Goal: Check status: Check status

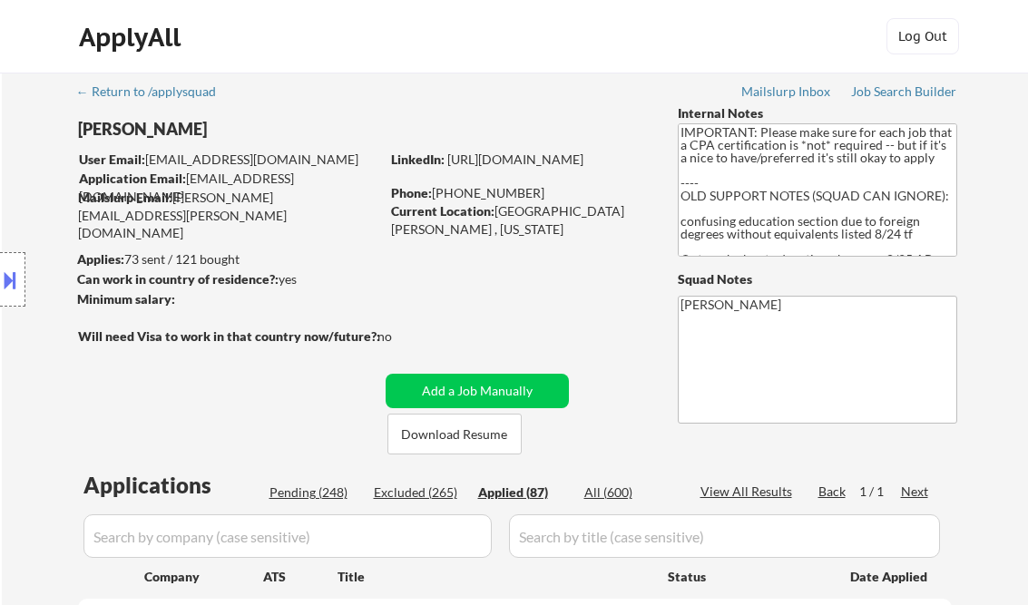
select select ""applied""
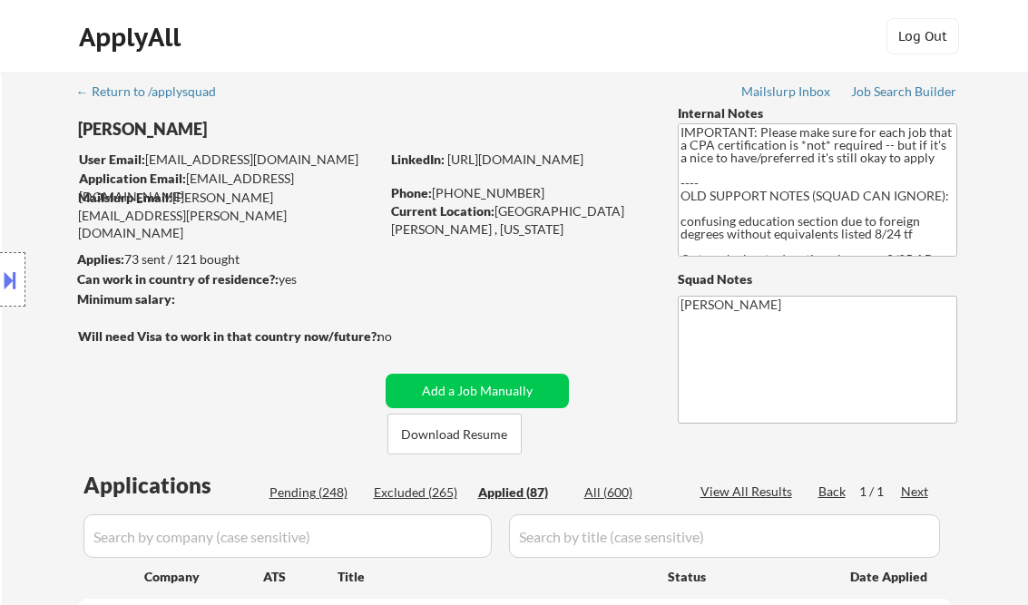
select select ""applied""
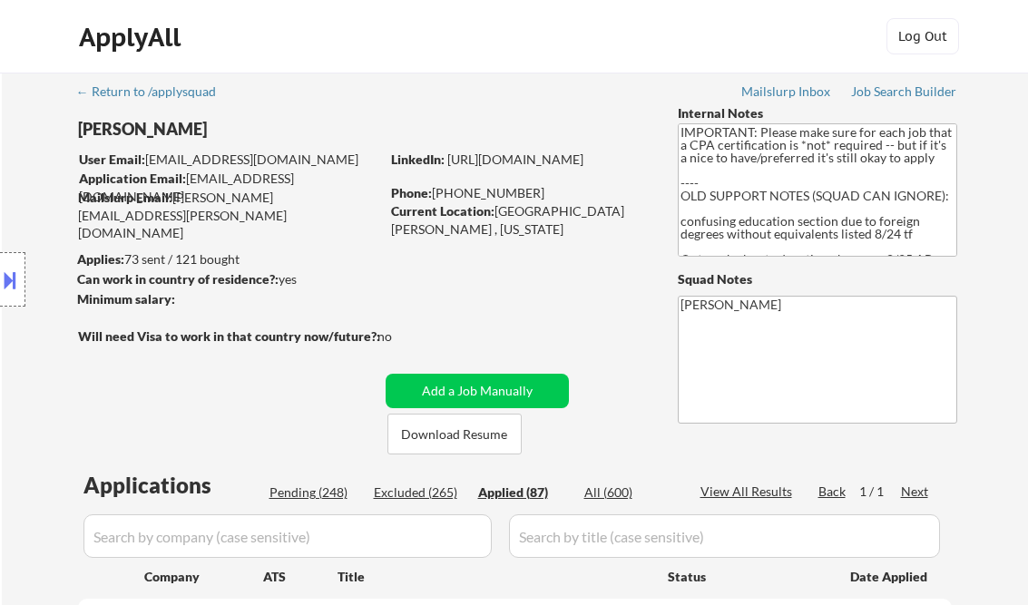
select select ""applied""
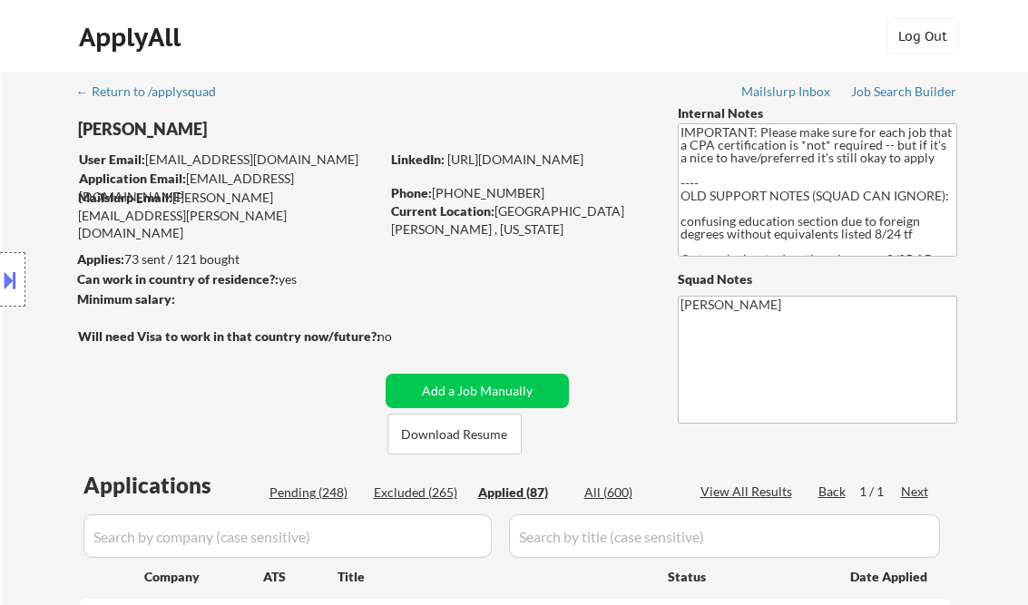
select select ""applied""
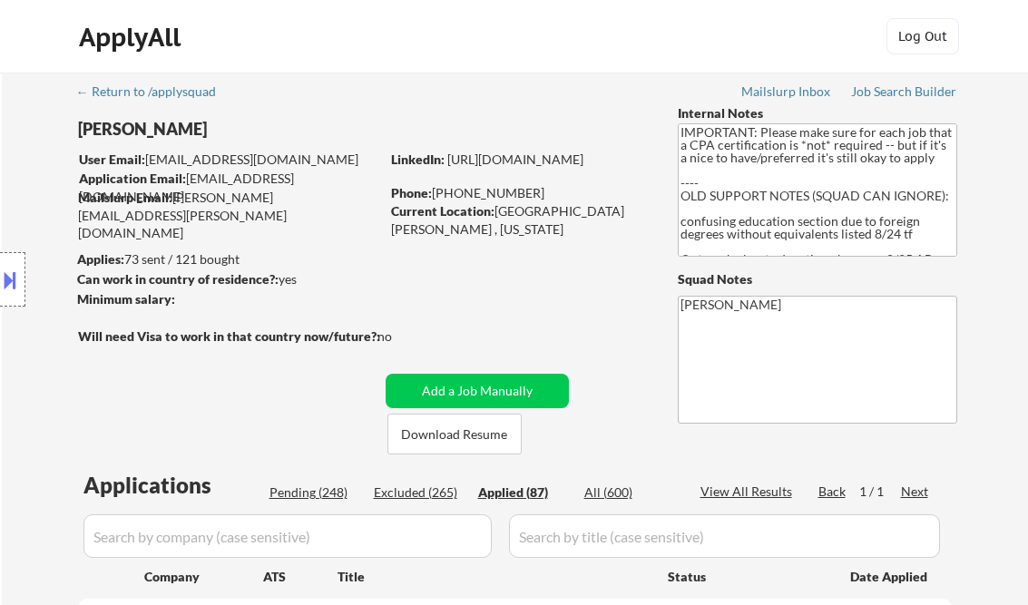
select select ""applied""
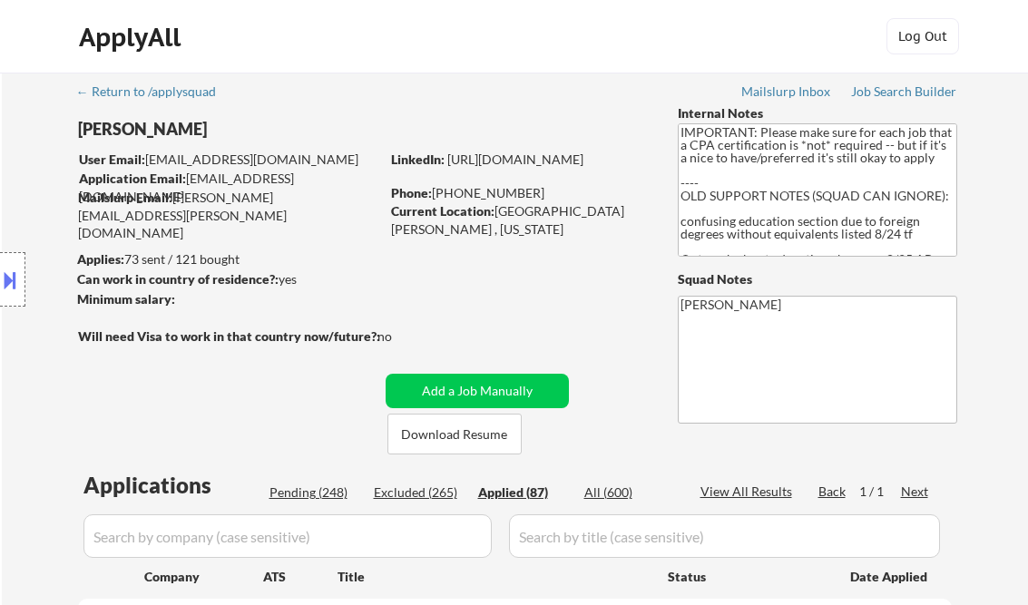
select select ""applied""
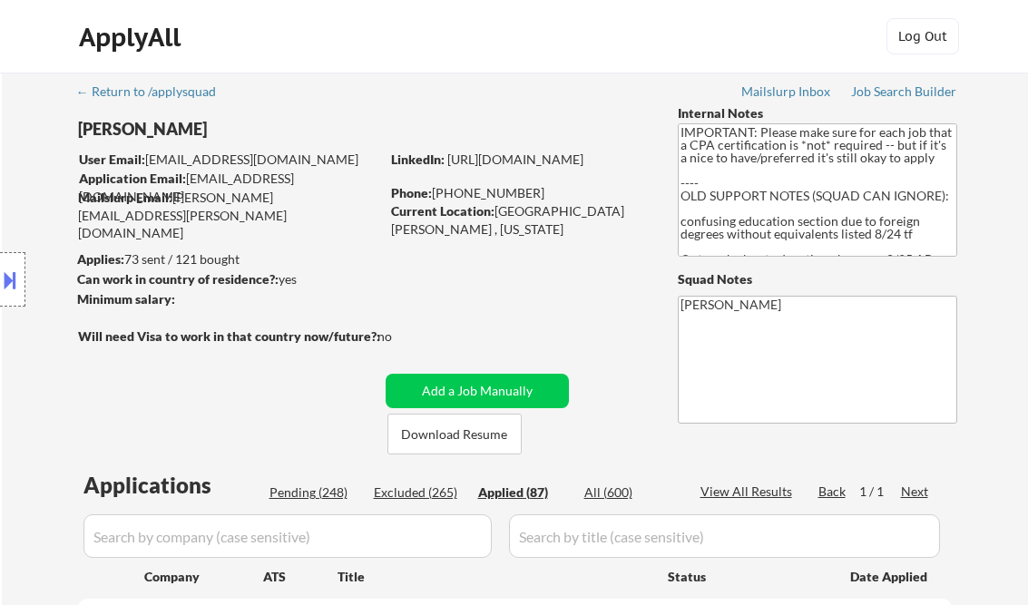
select select ""applied""
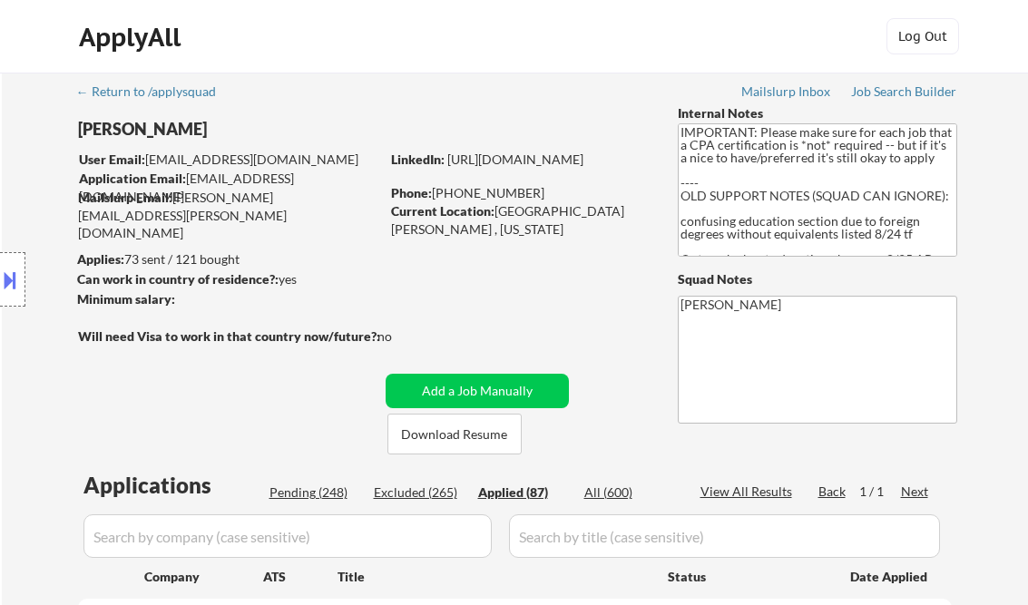
select select ""applied""
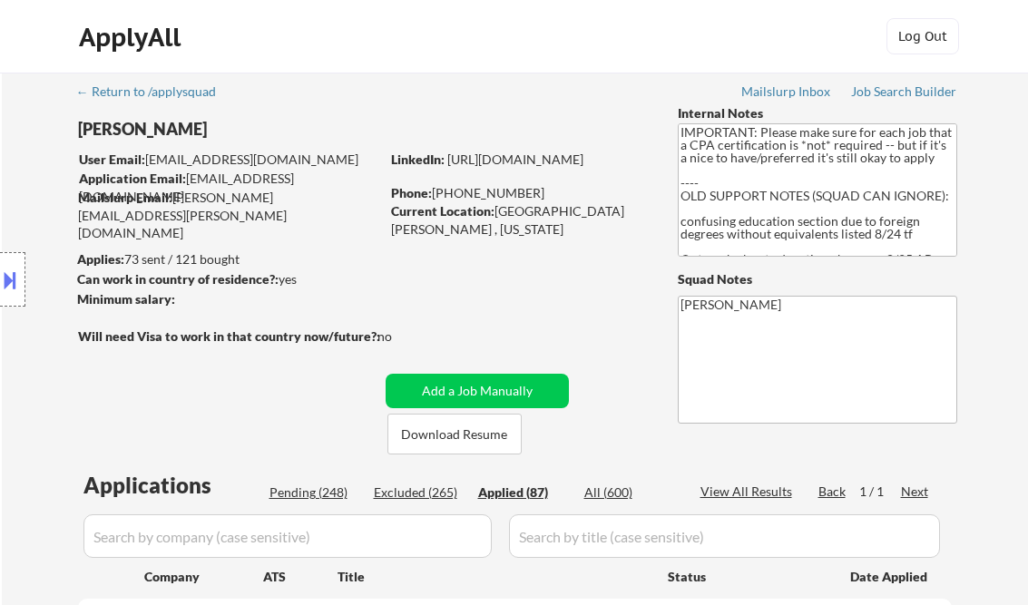
select select ""applied""
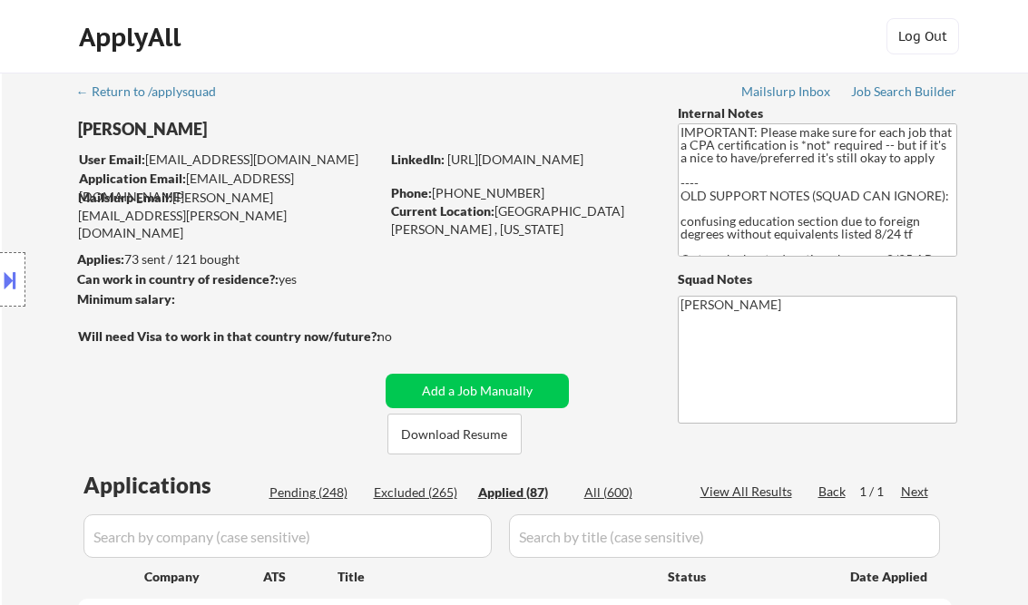
select select ""applied""
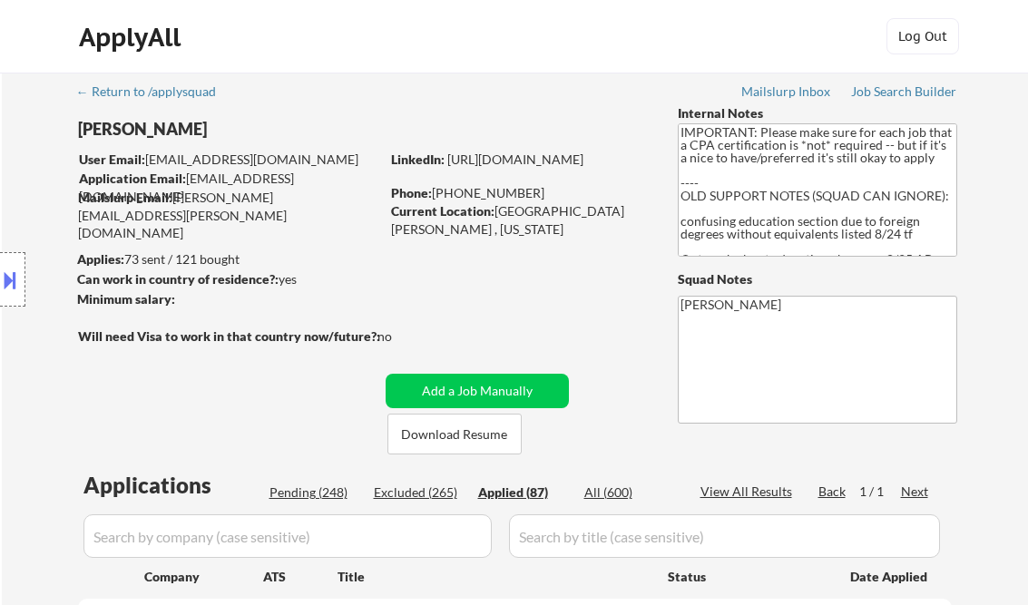
select select ""applied""
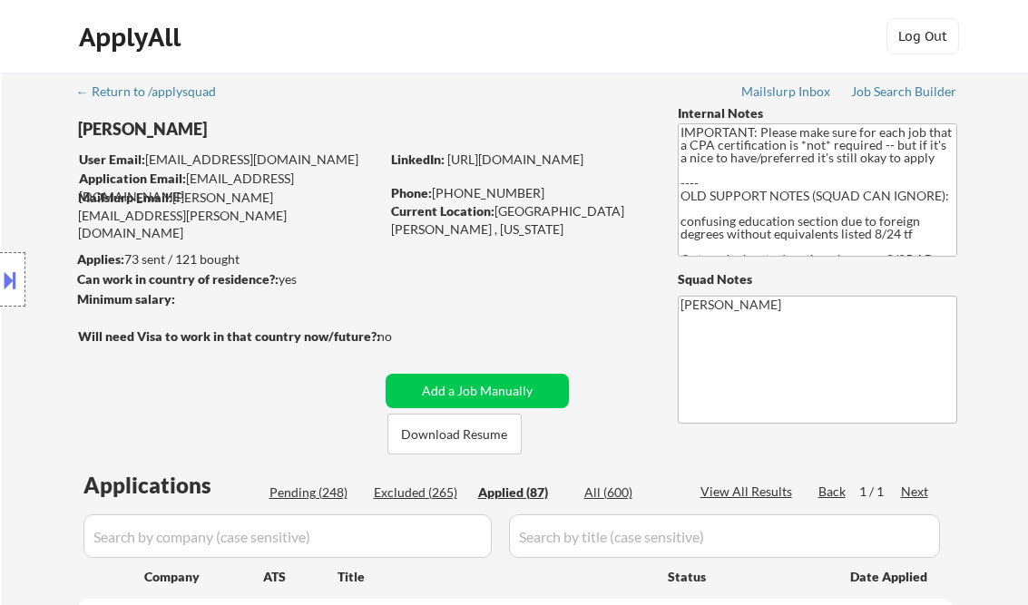
select select ""applied""
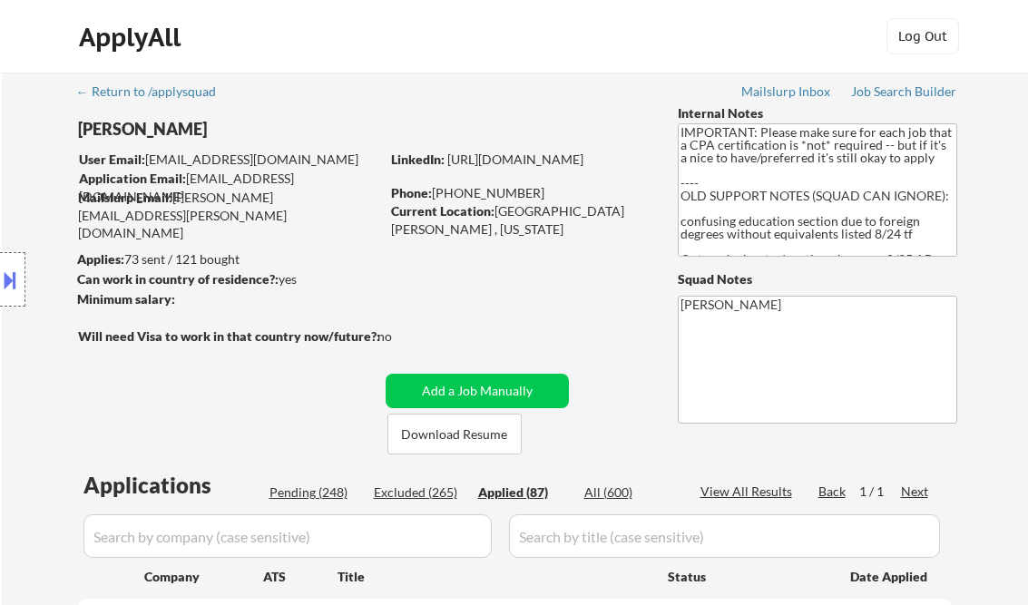
select select ""applied""
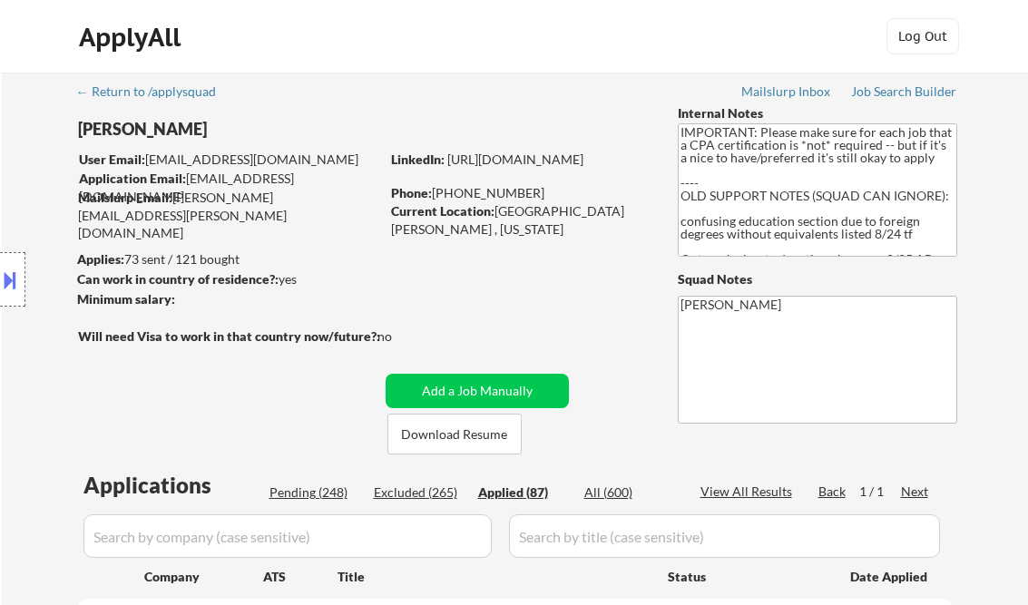
select select ""applied""
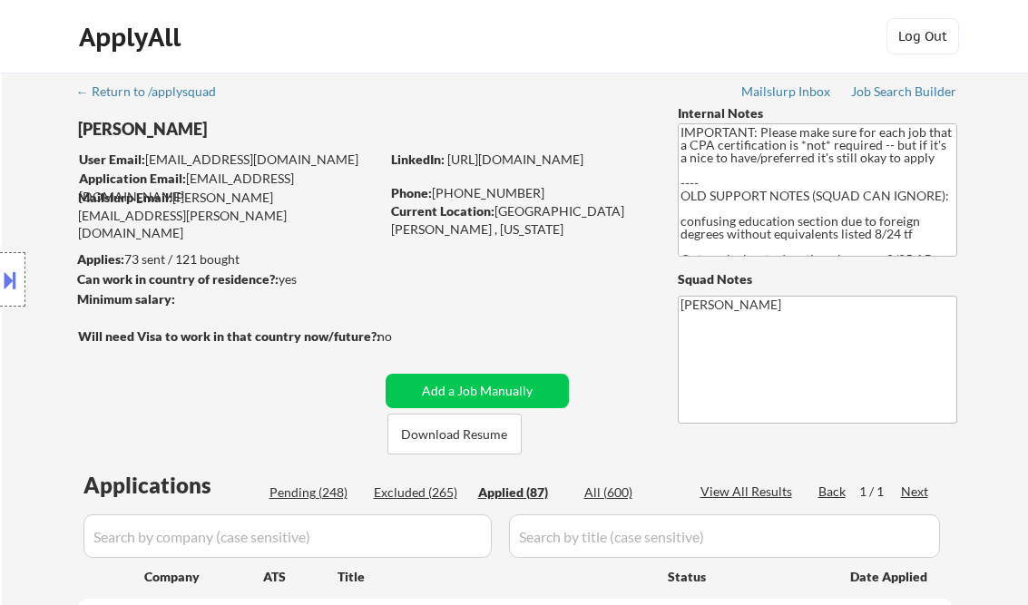
select select ""applied""
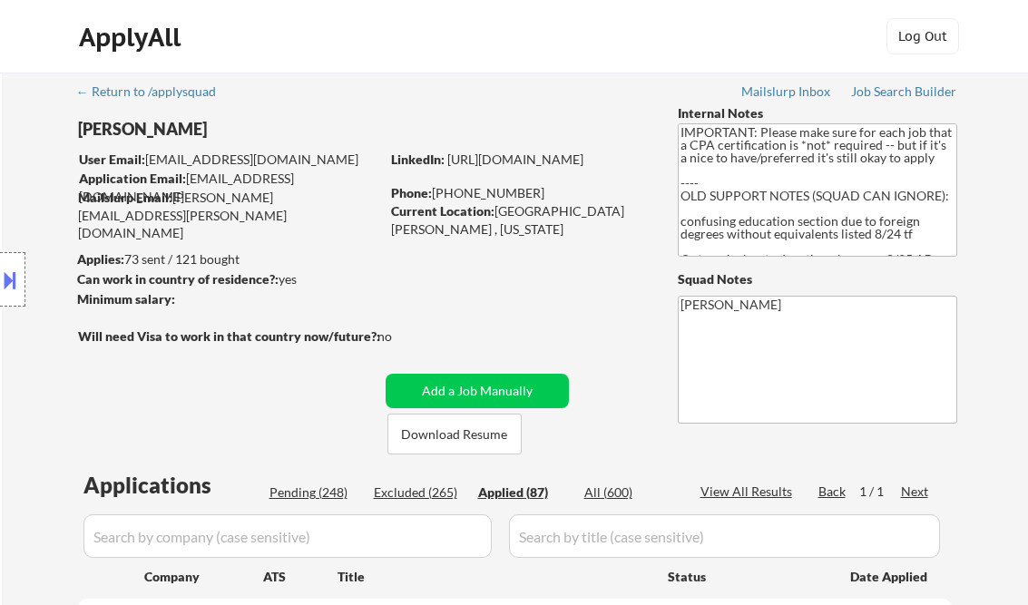
select select ""applied""
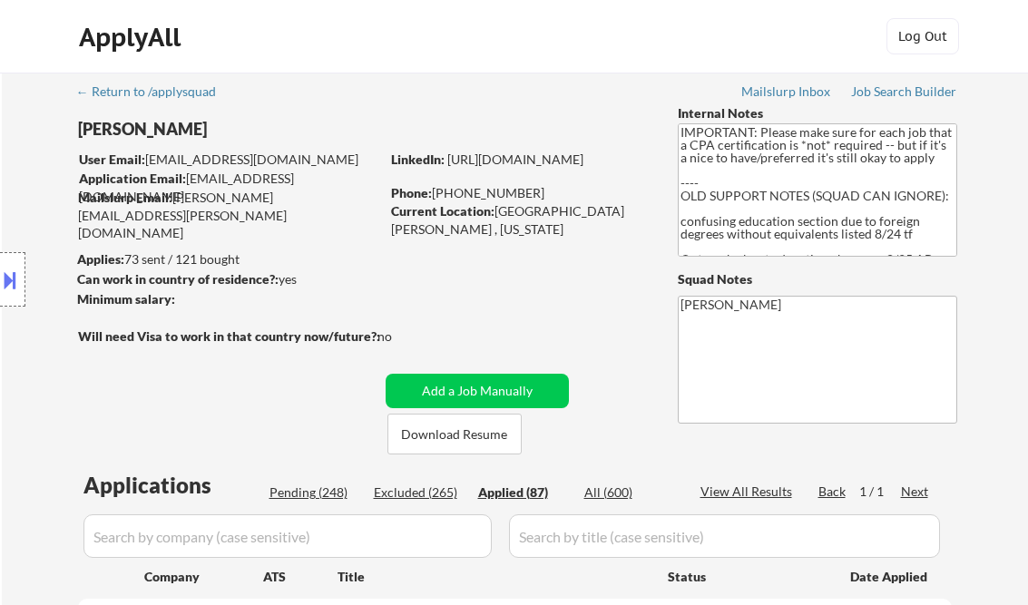
select select ""applied""
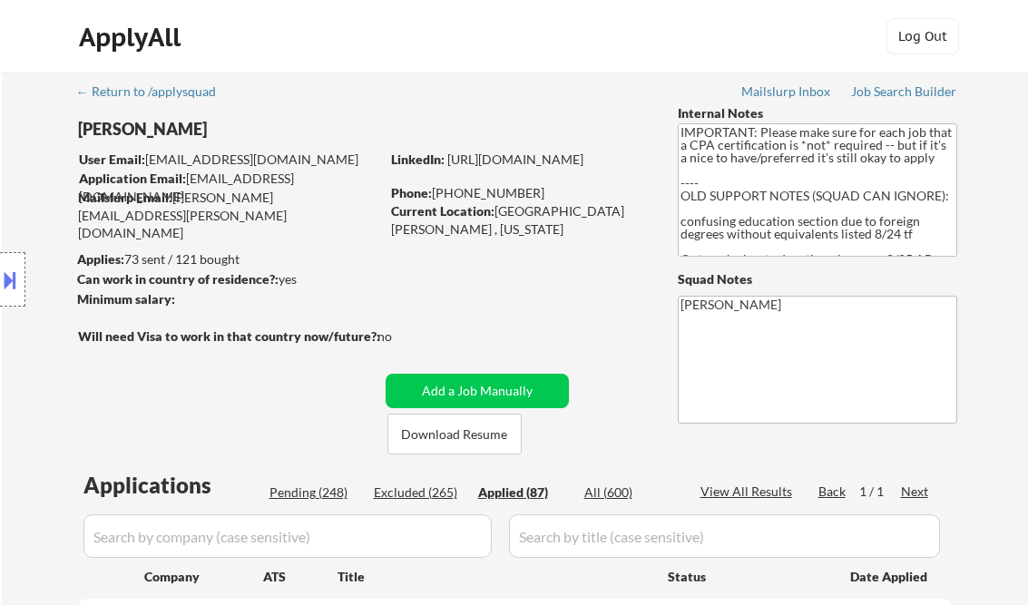
select select ""applied""
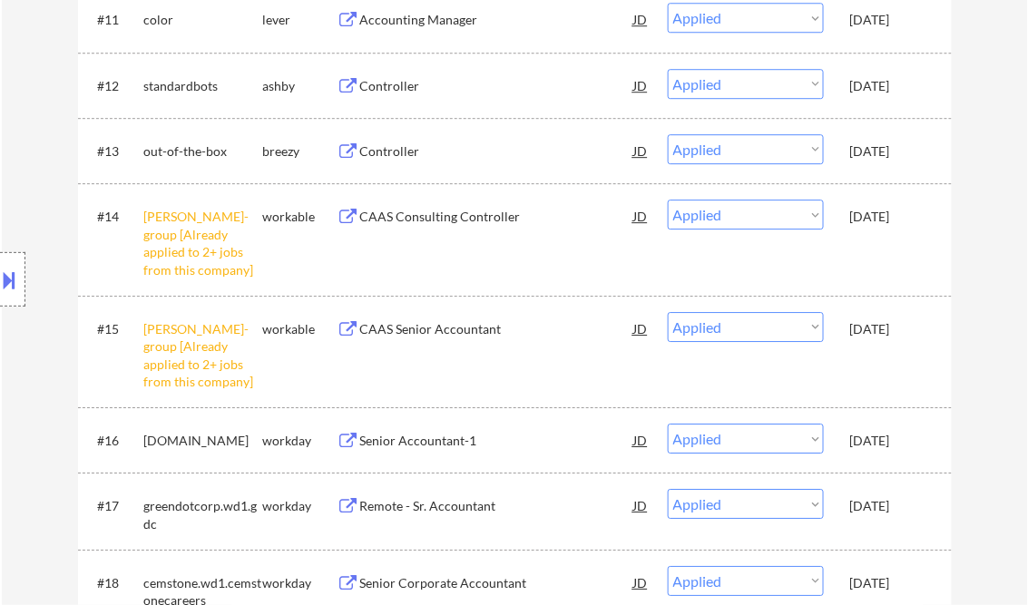
scroll to position [1306, 0]
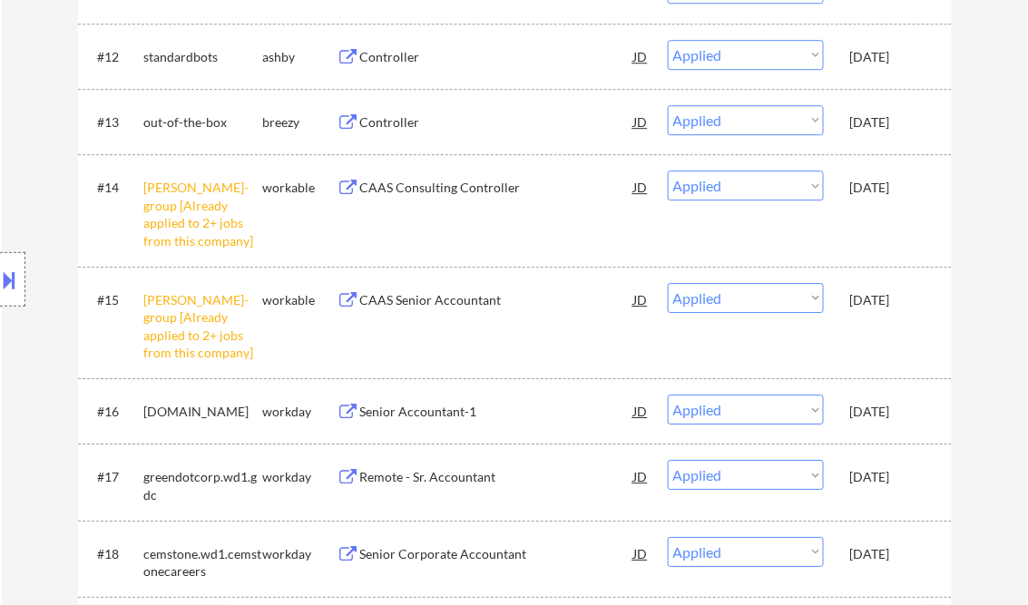
select select ""applied""
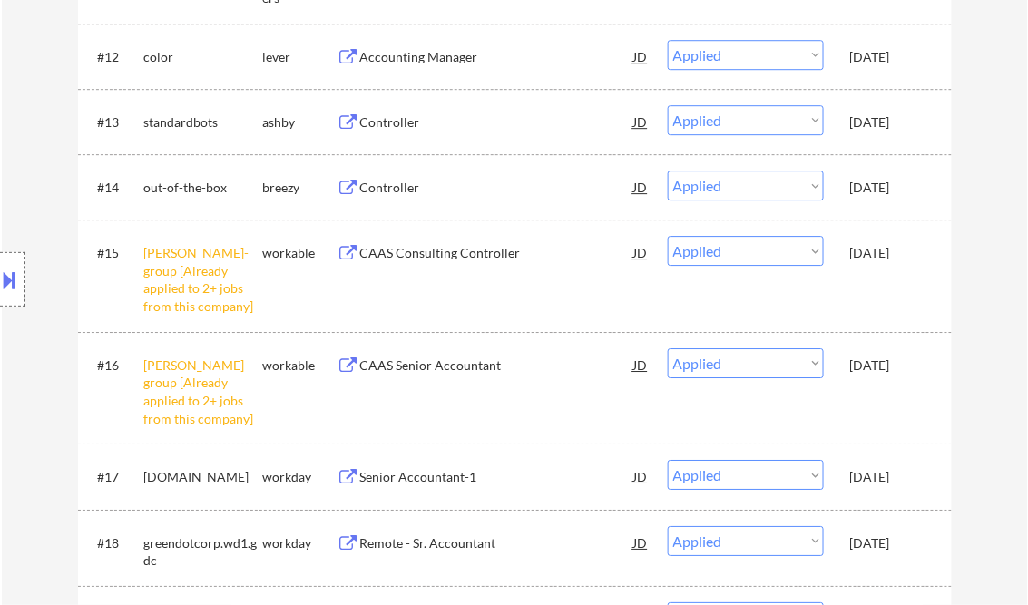
select select ""applied""
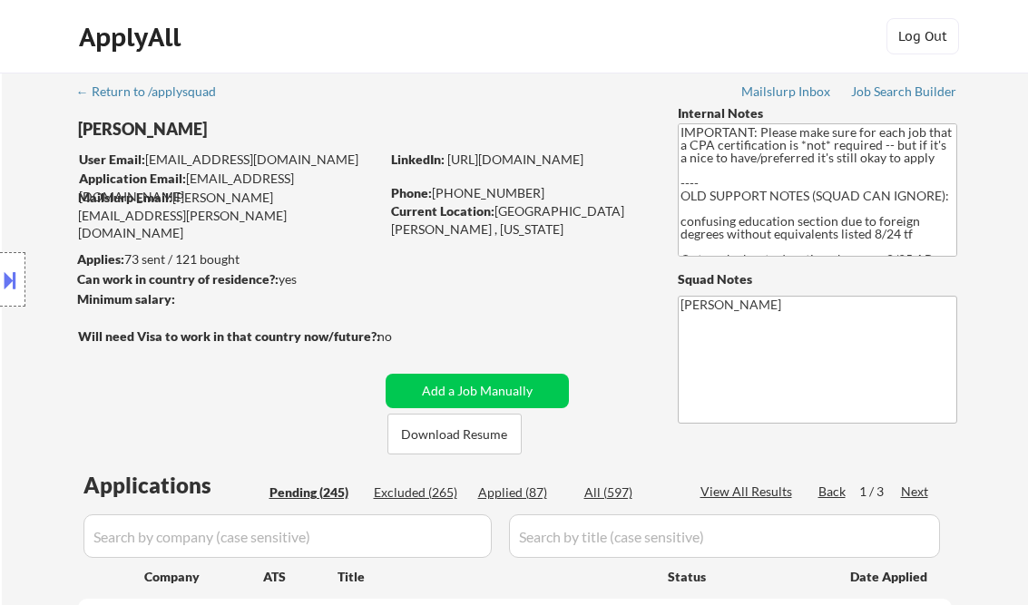
select select ""pending""
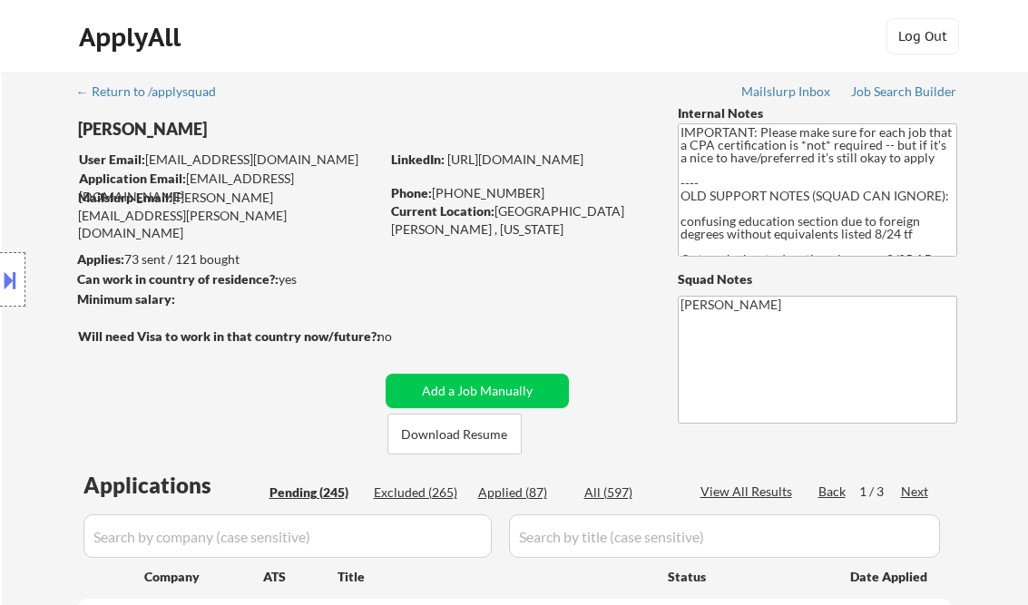
select select ""pending""
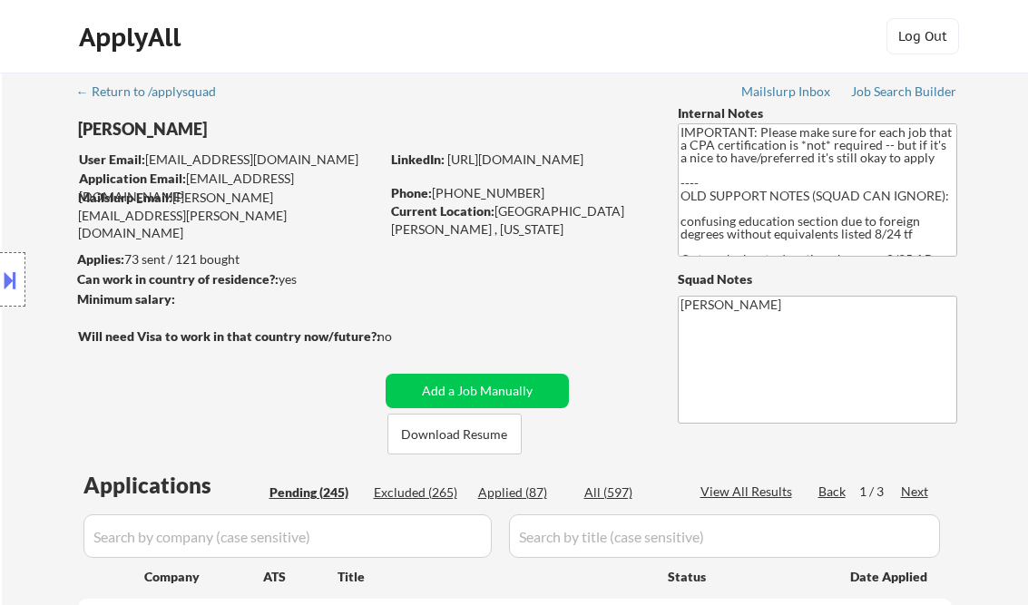
select select ""pending""
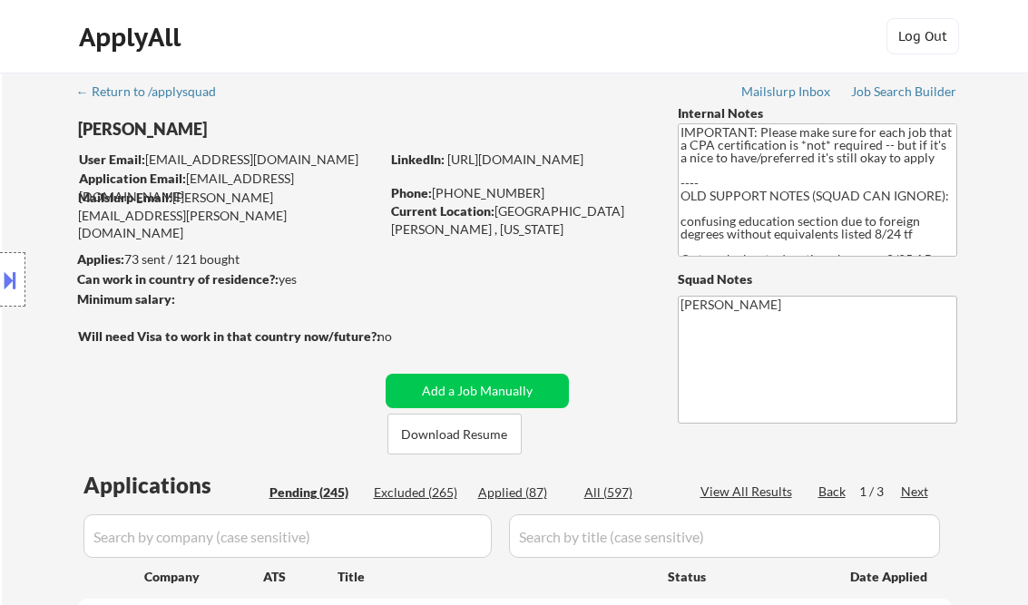
select select ""pending""
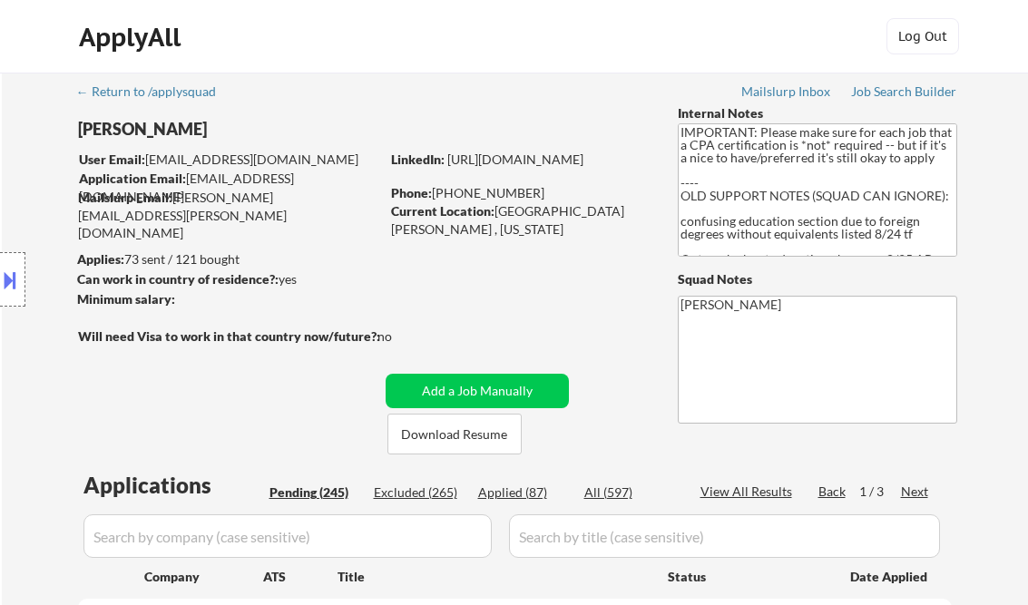
select select ""pending""
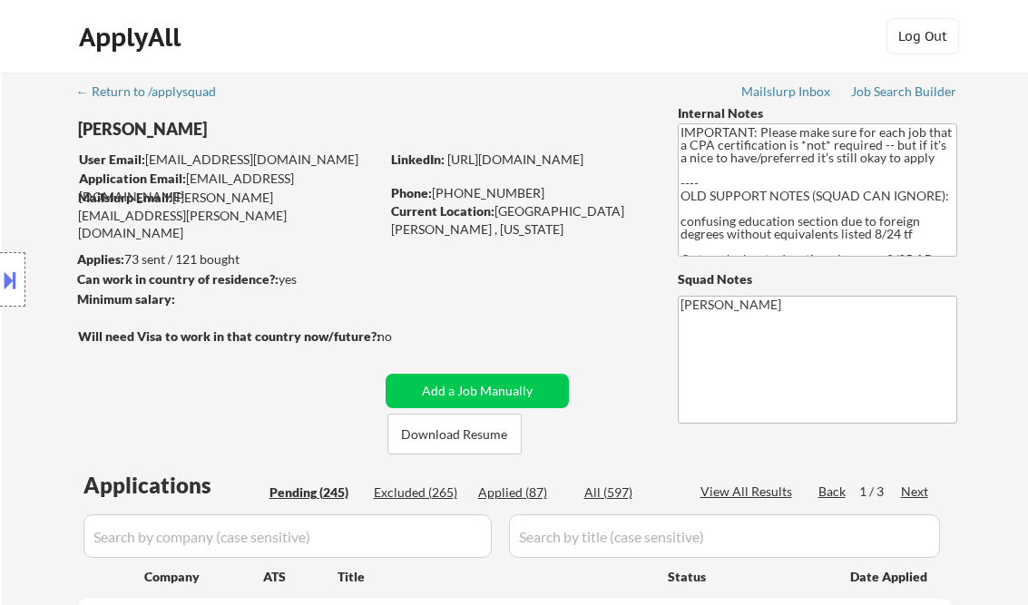
select select ""pending""
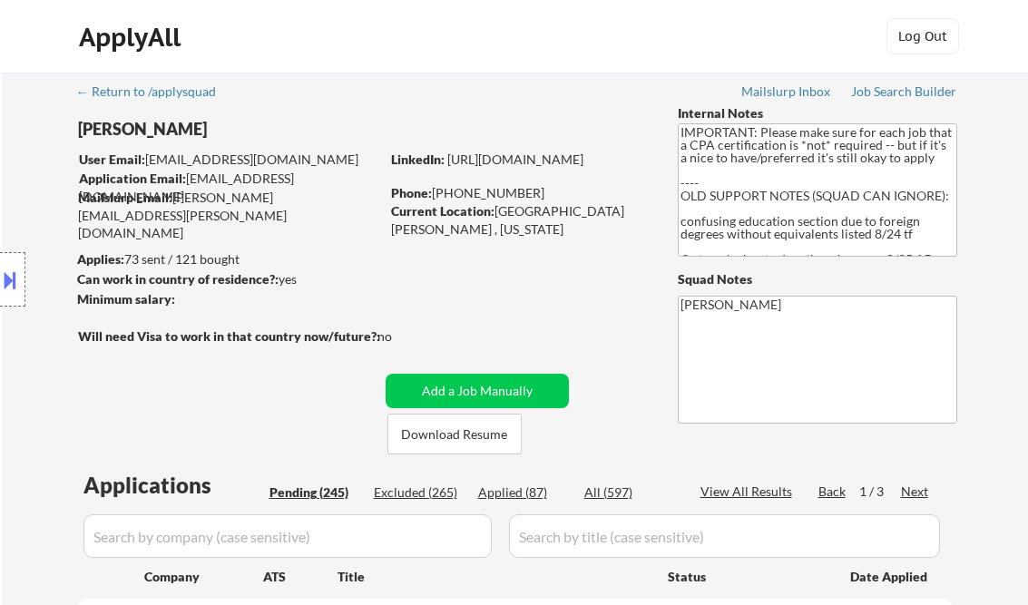
select select ""pending""
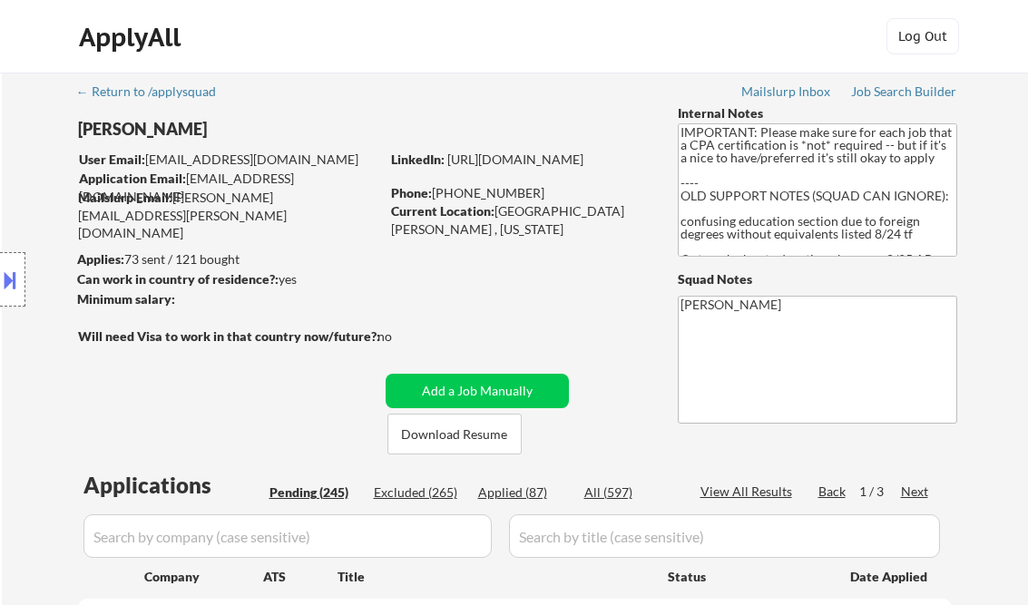
select select ""pending""
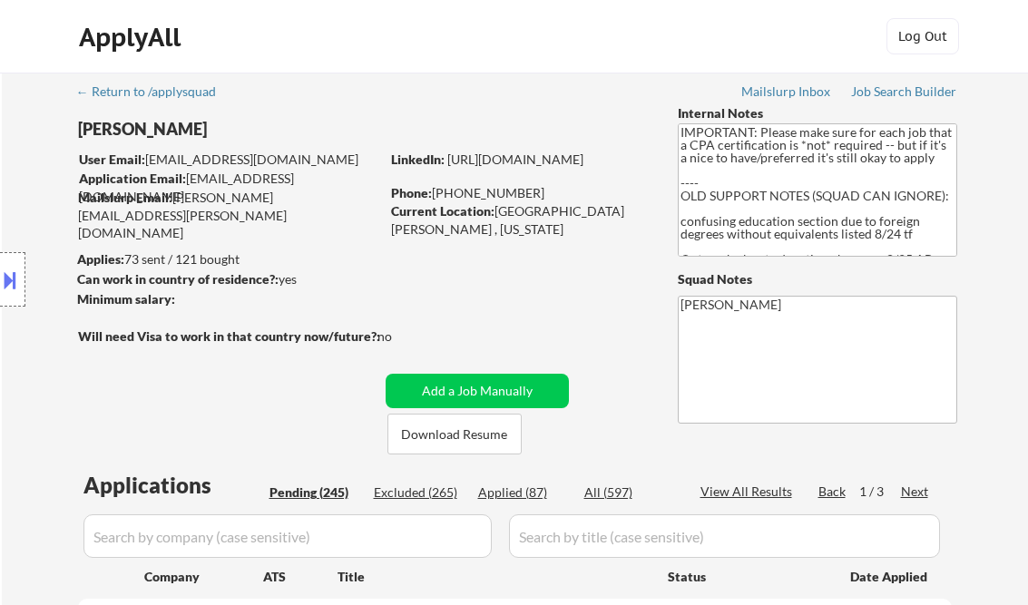
select select ""pending""
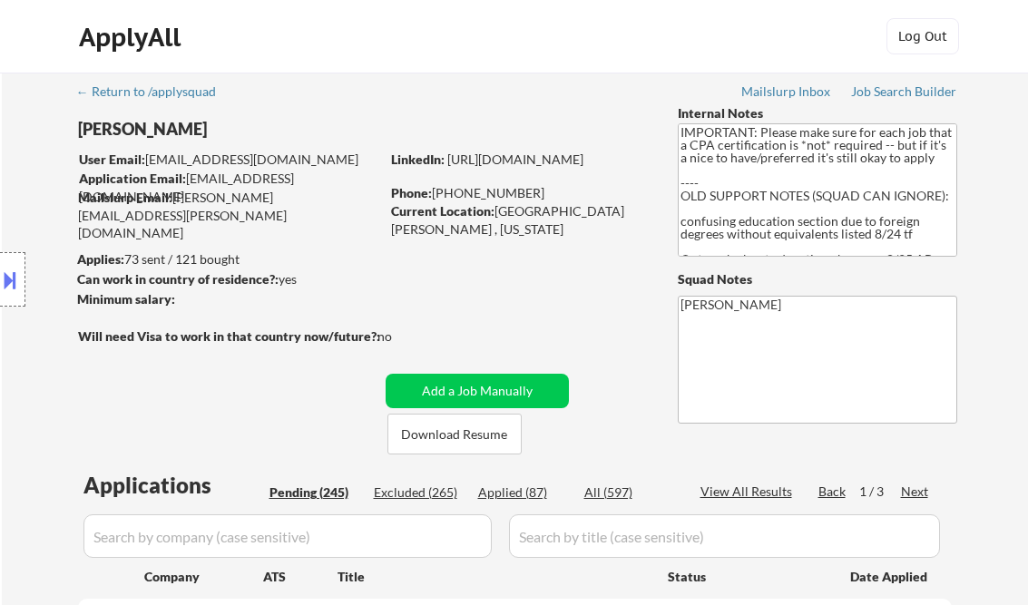
select select ""pending""
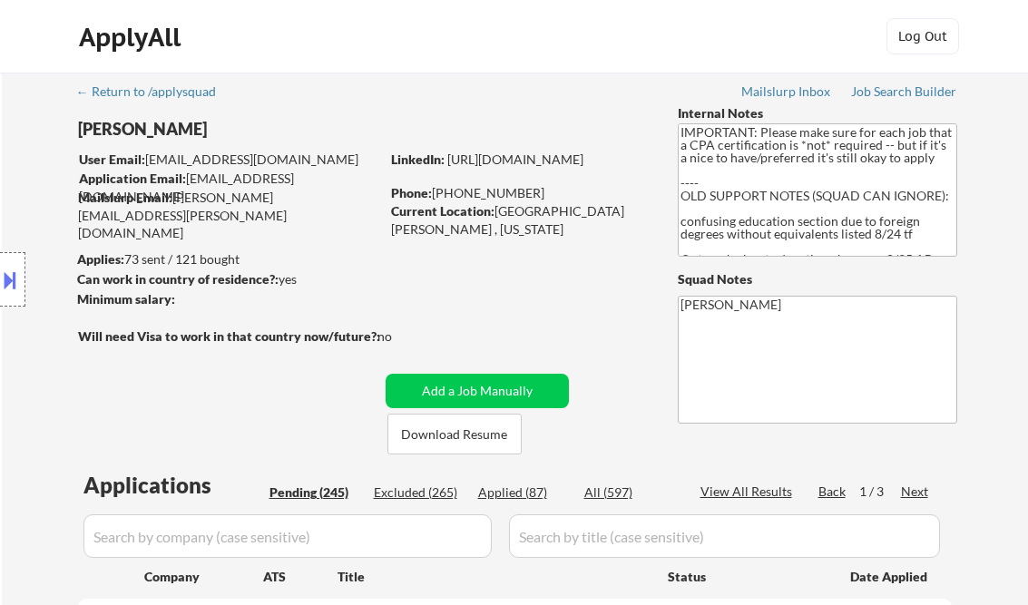
select select ""pending""
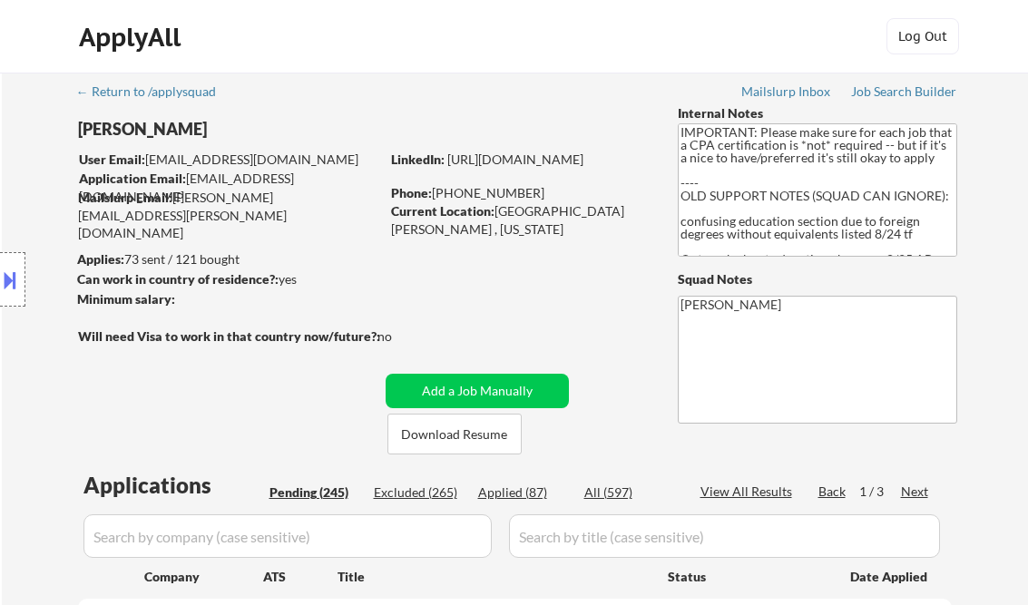
select select ""pending""
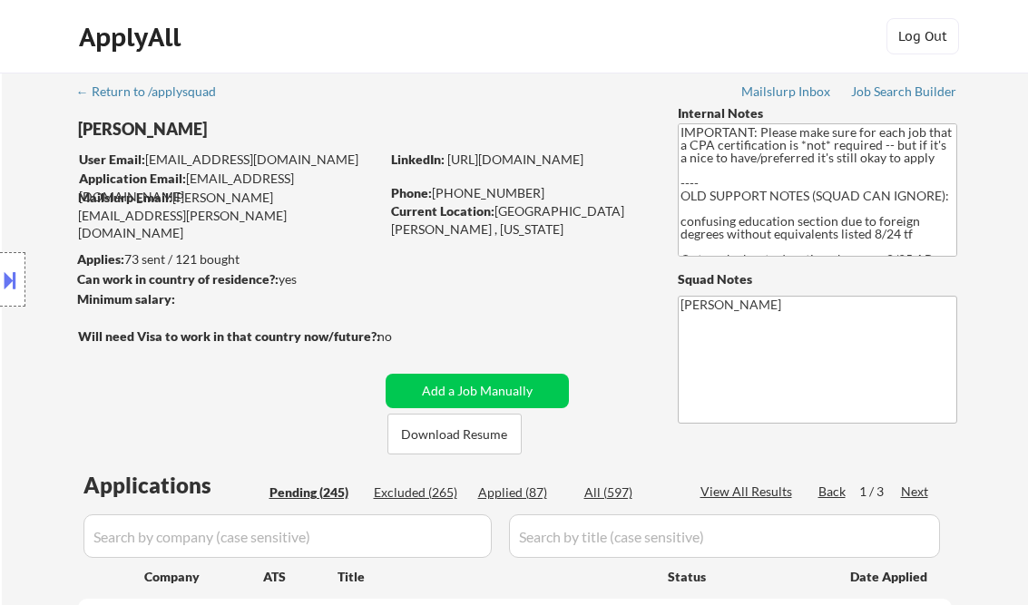
select select ""pending""
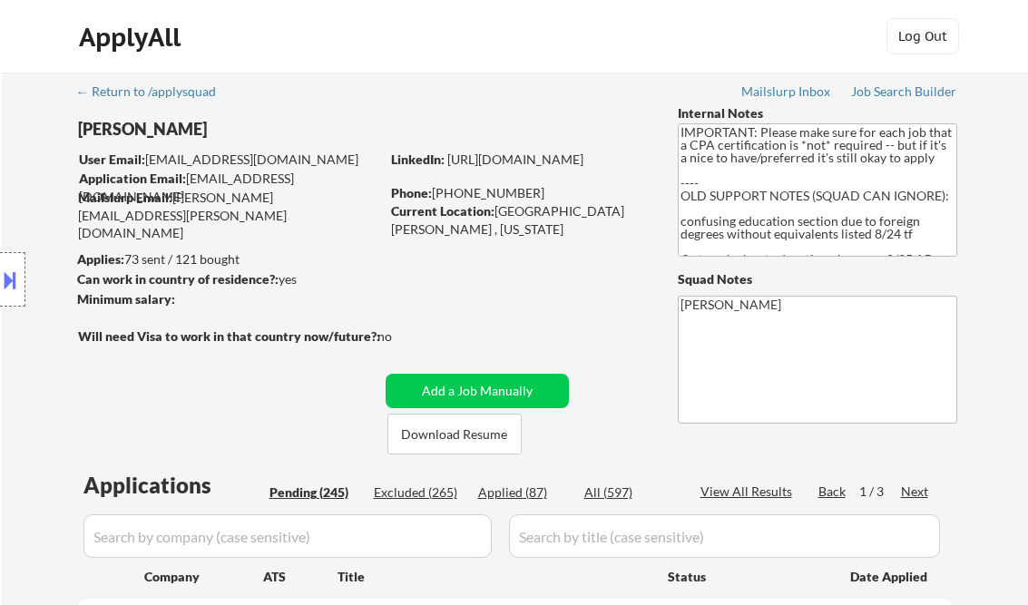
select select ""pending""
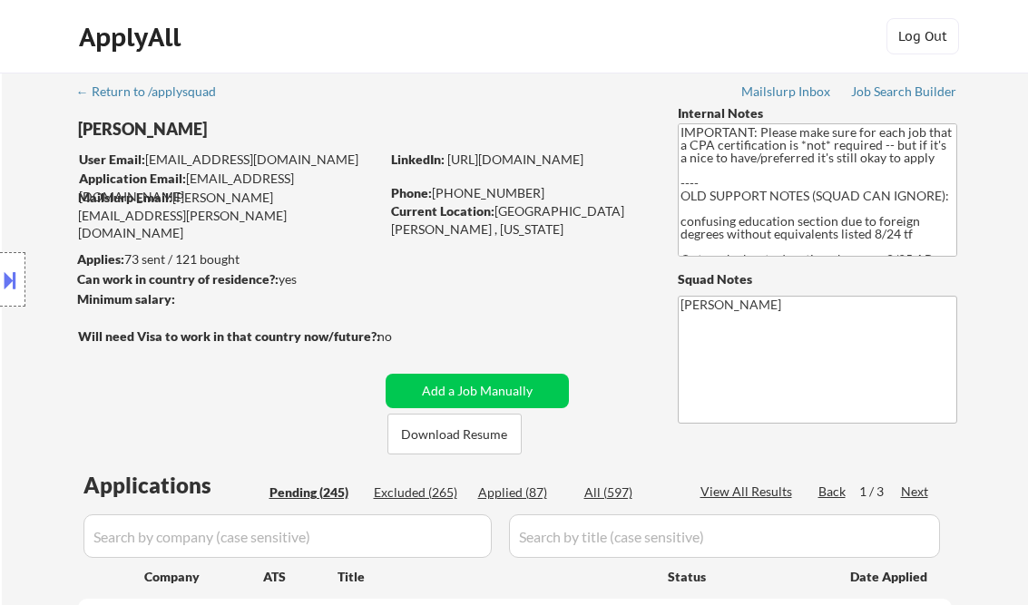
select select ""pending""
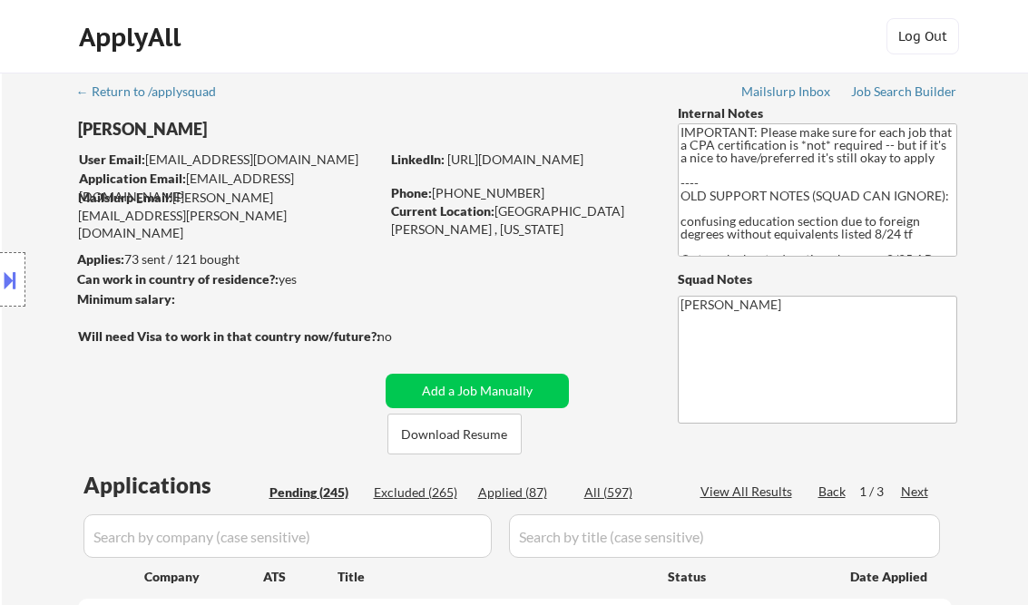
select select ""pending""
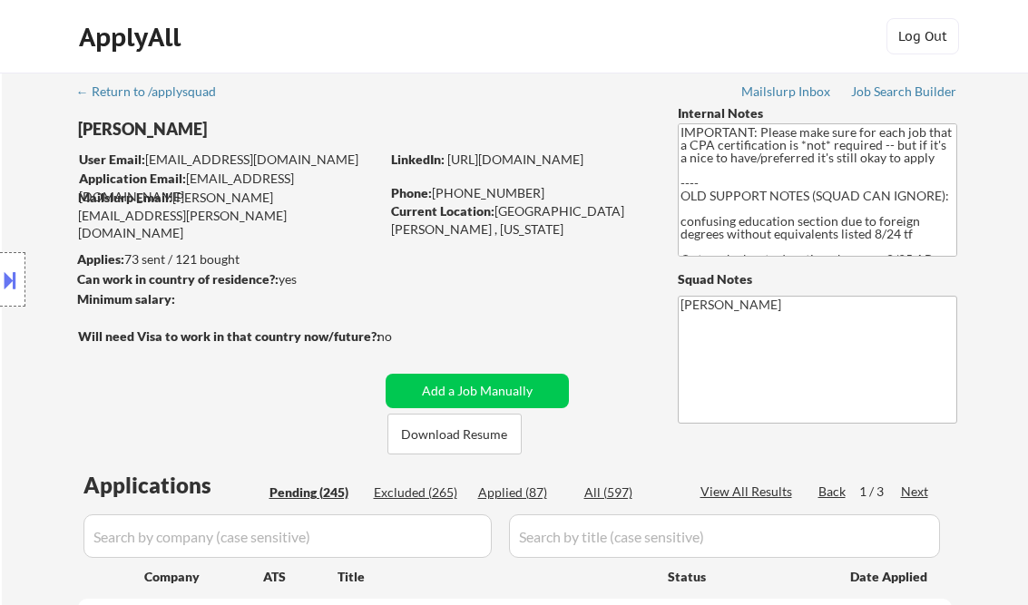
select select ""pending""
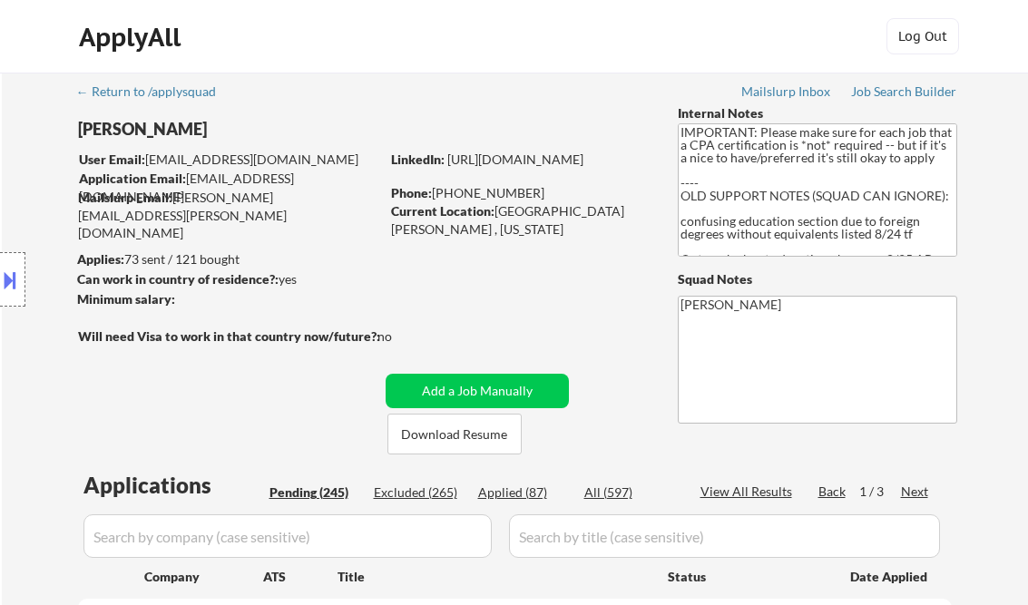
select select ""pending""
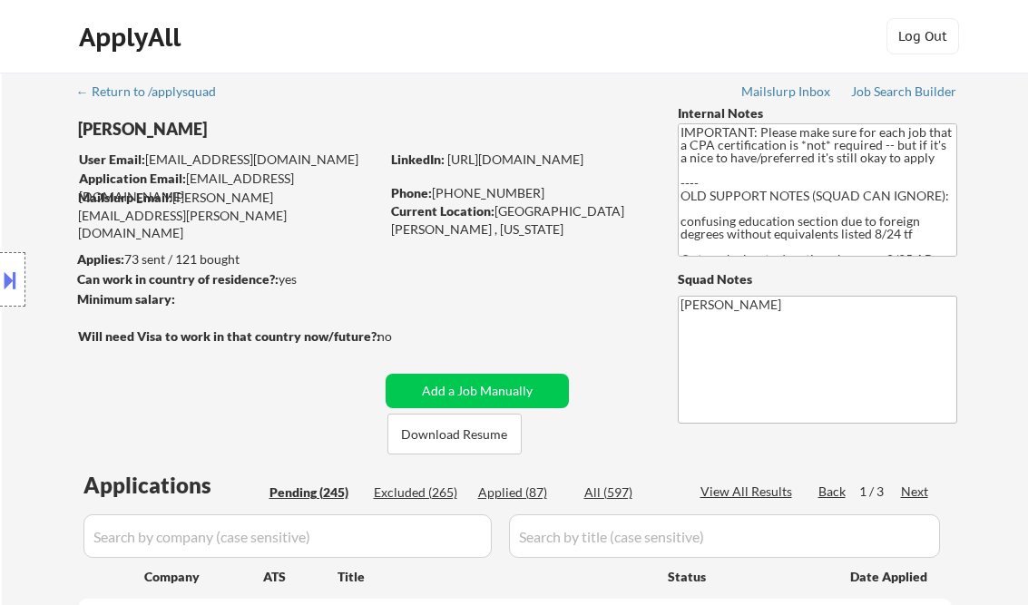
select select ""pending""
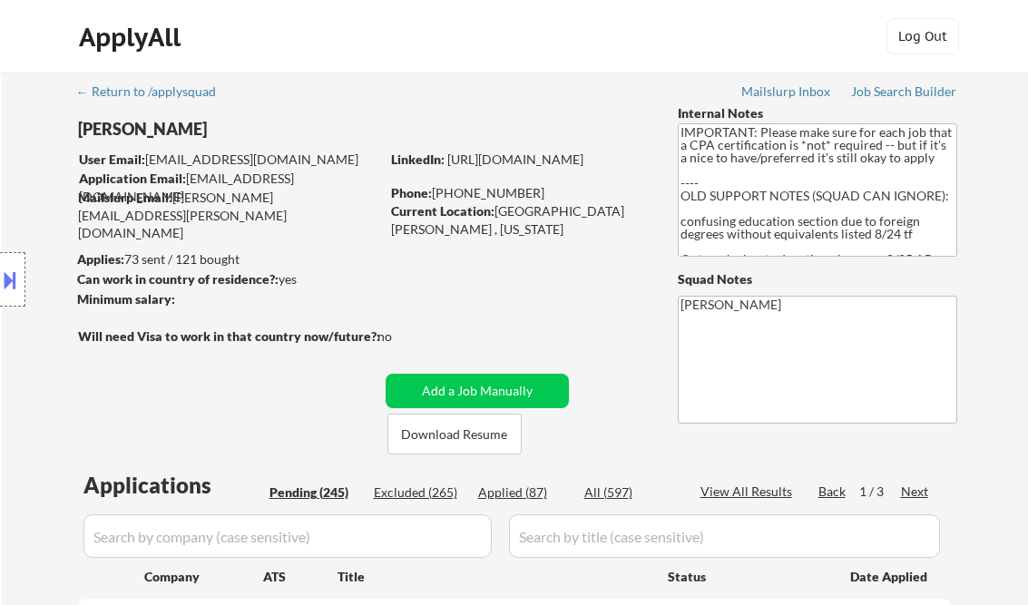
select select ""pending""
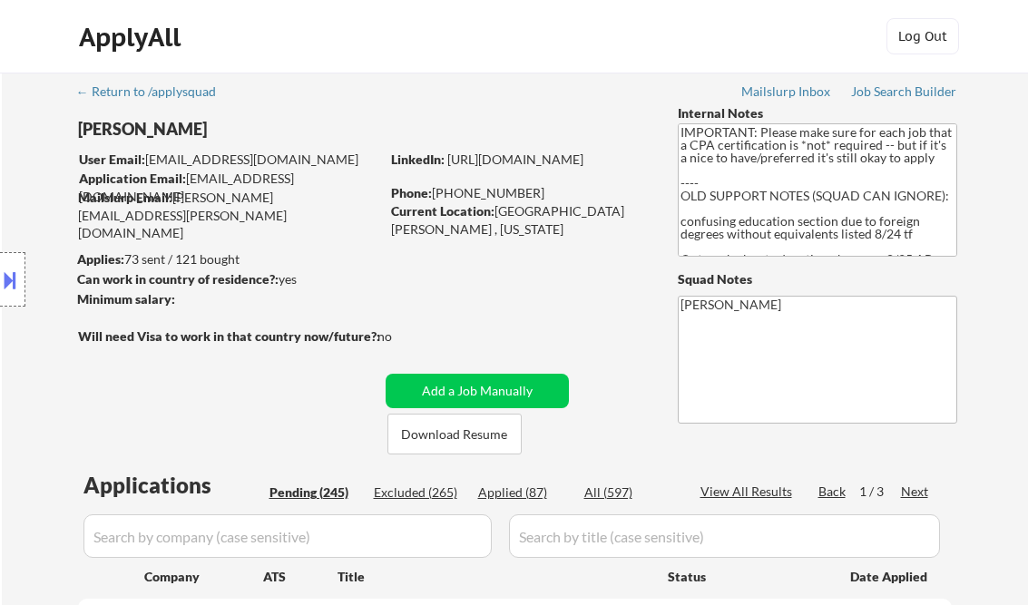
scroll to position [4064, 0]
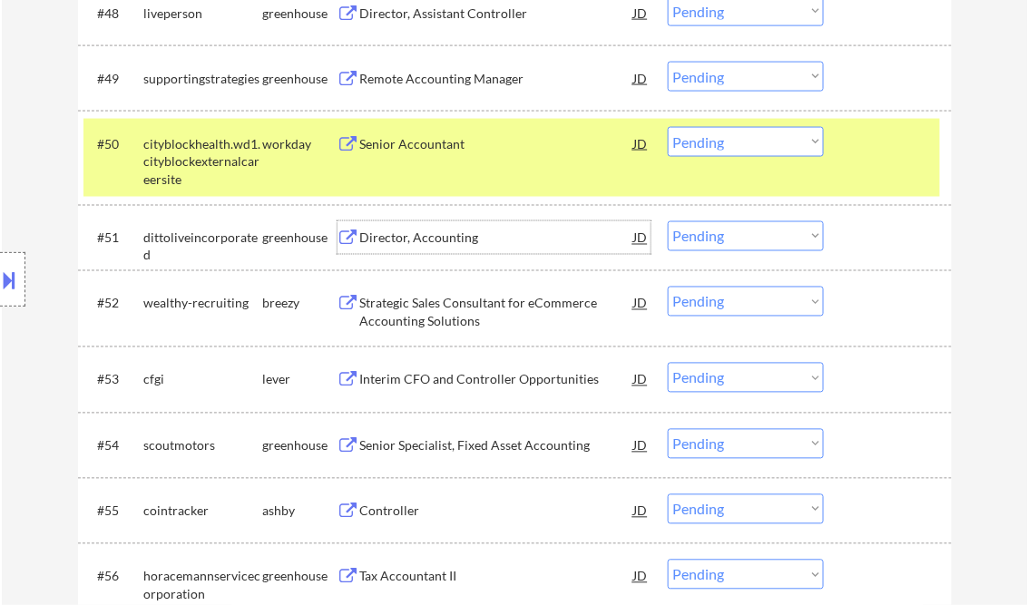
drag, startPoint x: 747, startPoint y: 373, endPoint x: 756, endPoint y: 393, distance: 21.6
click at [747, 373] on select "Choose an option... Pending Applied Excluded (Questions) Excluded (Expired) Exc…" at bounding box center [746, 378] width 156 height 30
click at [668, 363] on select "Choose an option... Pending Applied Excluded (Questions) Excluded (Expired) Exc…" at bounding box center [746, 378] width 156 height 30
select select ""pending""
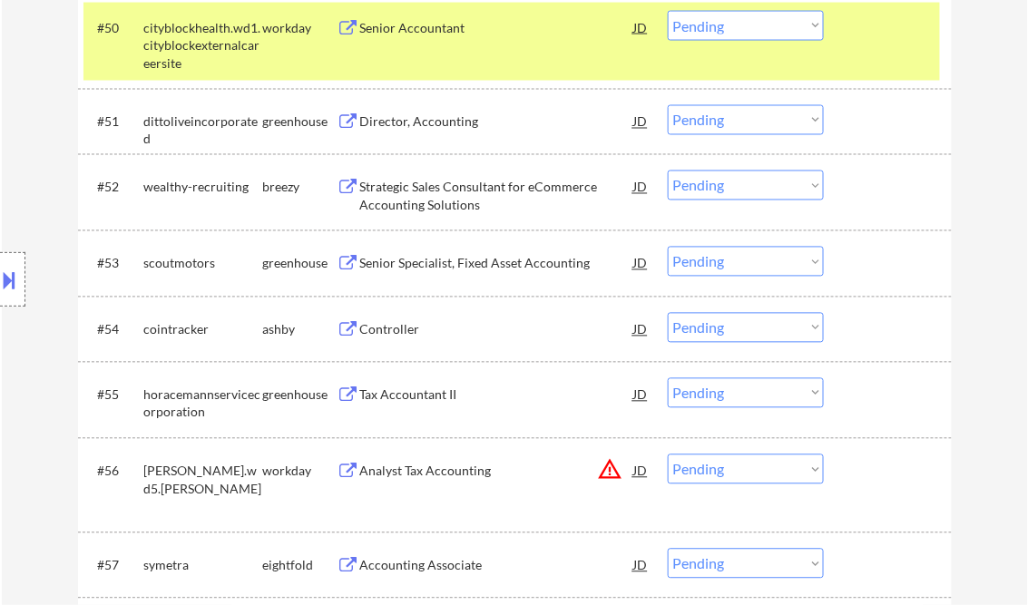
scroll to position [4209, 0]
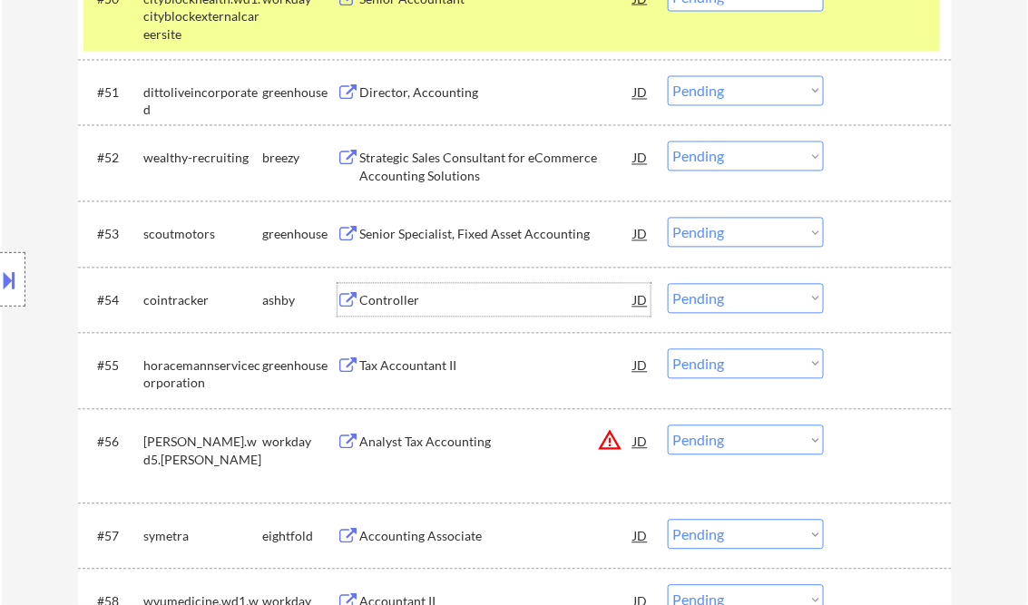
click at [401, 304] on div "Controller" at bounding box center [497, 301] width 274 height 18
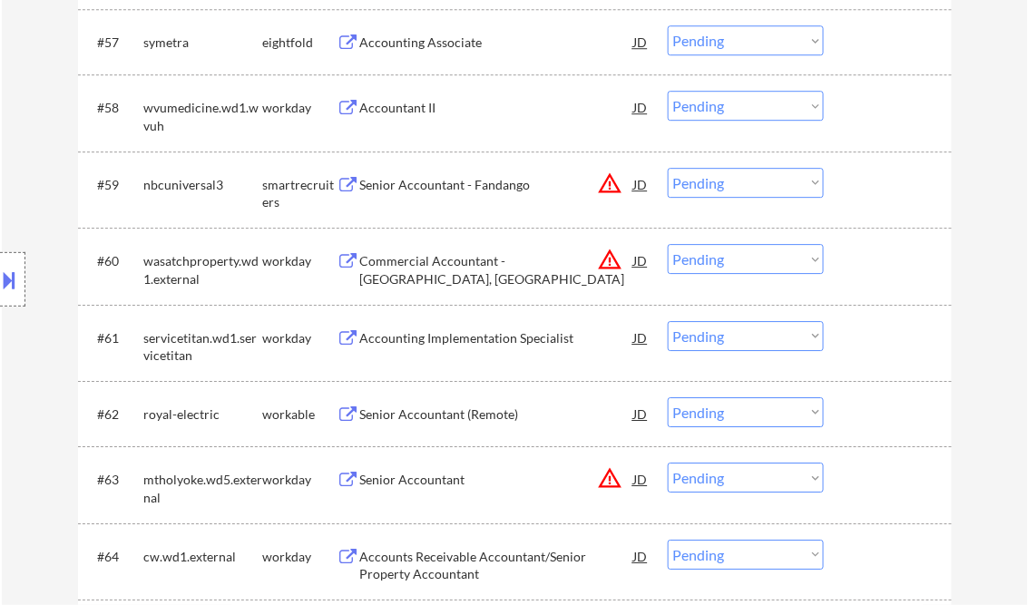
scroll to position [4717, 0]
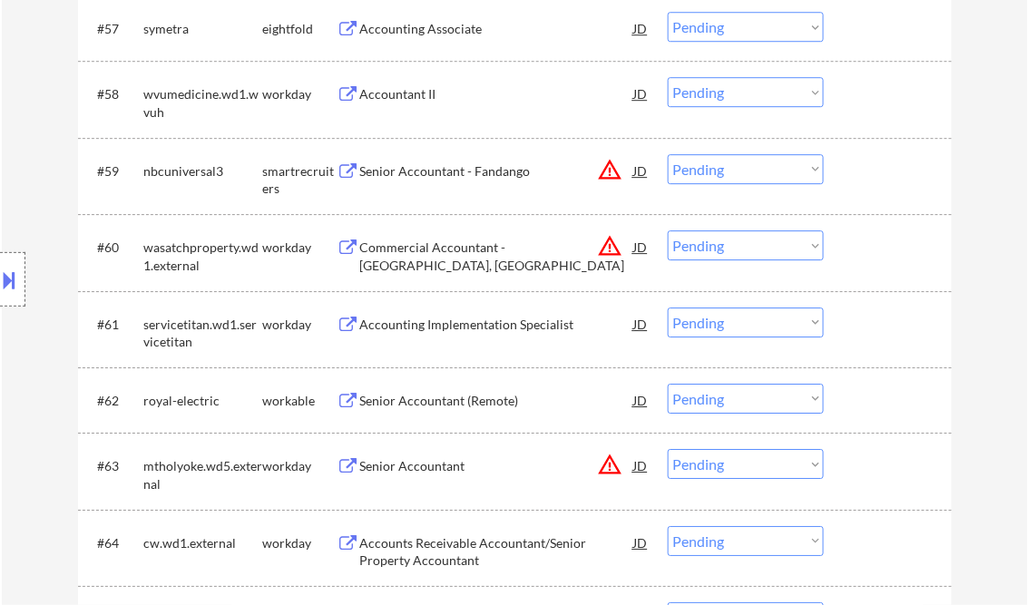
click at [463, 406] on div "Senior Accountant (Remote)" at bounding box center [497, 401] width 274 height 18
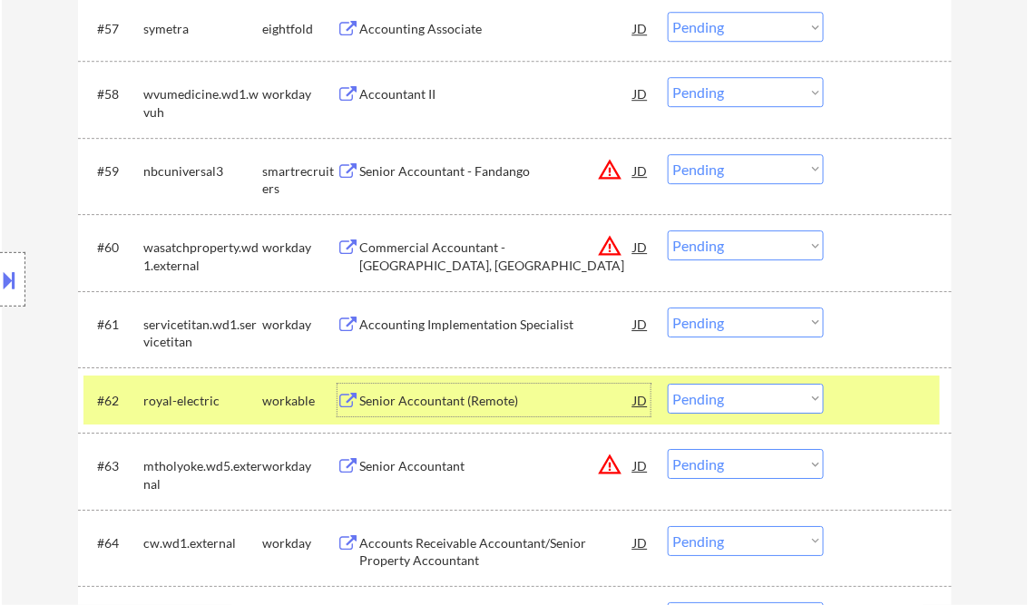
click at [740, 397] on select "Choose an option... Pending Applied Excluded (Questions) Excluded (Expired) Exc…" at bounding box center [746, 399] width 156 height 30
click at [668, 384] on select "Choose an option... Pending Applied Excluded (Questions) Excluded (Expired) Exc…" at bounding box center [746, 399] width 156 height 30
select select ""pending""
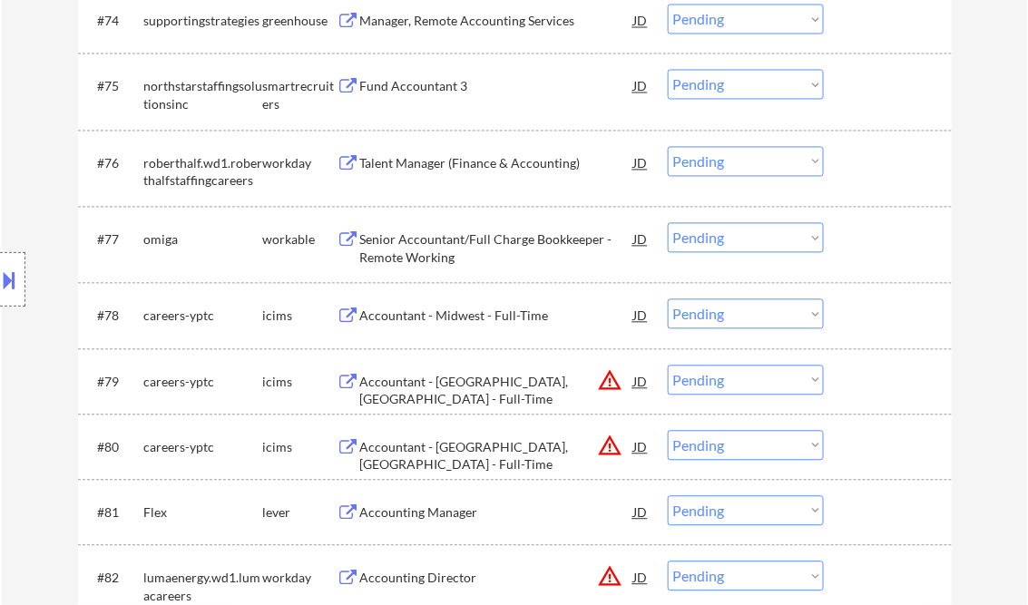
scroll to position [6024, 0]
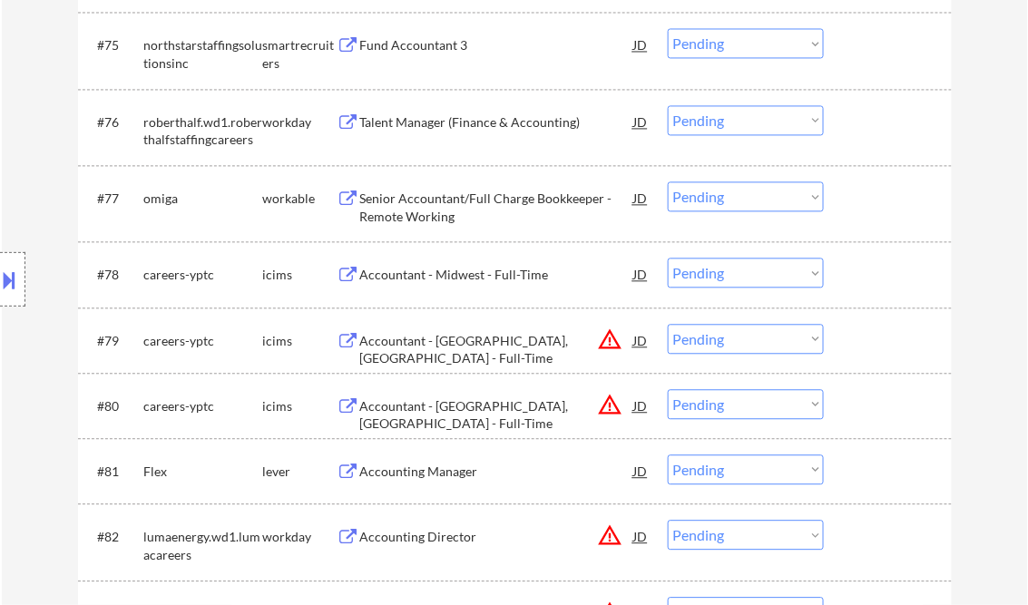
click at [479, 474] on div "Accounting Manager" at bounding box center [497, 472] width 274 height 18
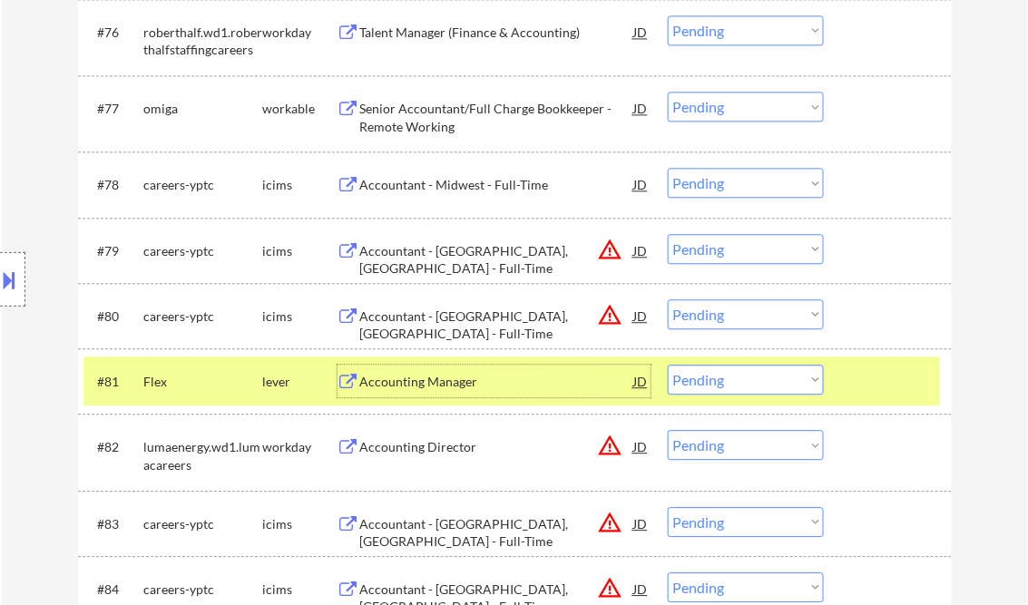
scroll to position [6169, 0]
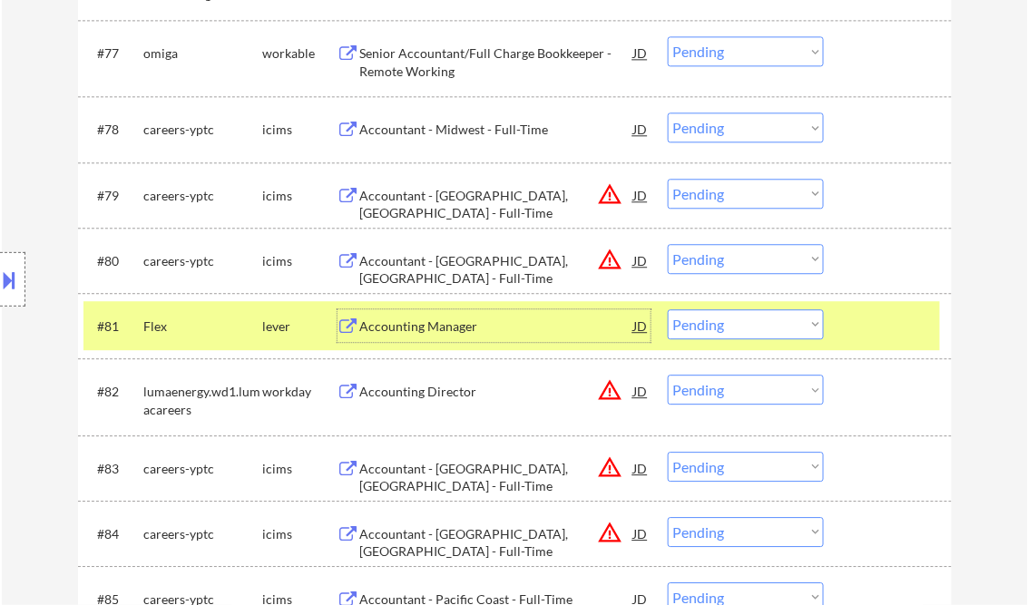
click at [722, 330] on select "Choose an option... Pending Applied Excluded (Questions) Excluded (Expired) Exc…" at bounding box center [746, 324] width 156 height 30
click at [668, 309] on select "Choose an option... Pending Applied Excluded (Questions) Excluded (Expired) Exc…" at bounding box center [746, 324] width 156 height 30
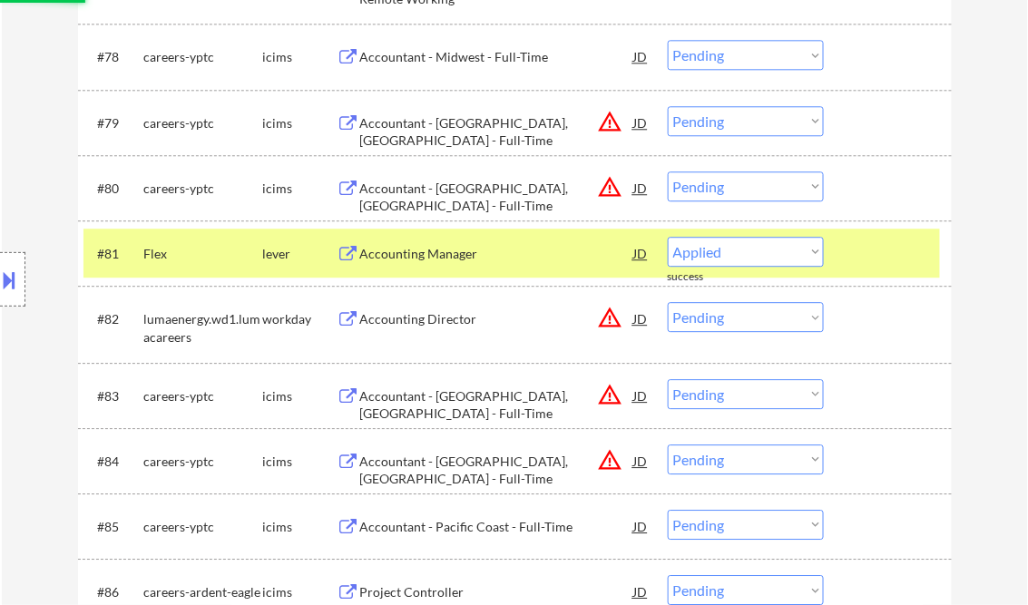
select select ""pending""
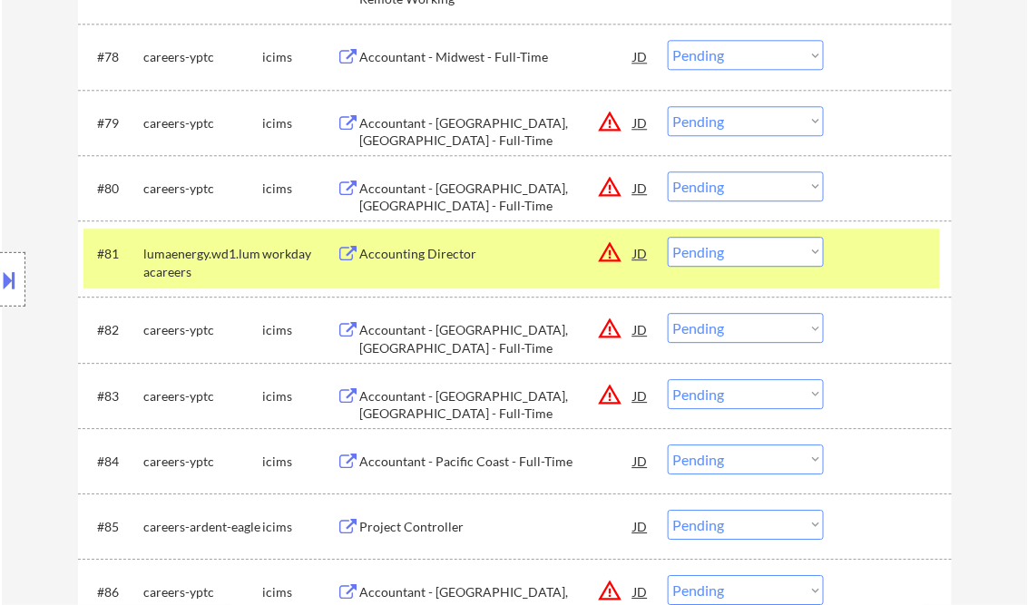
click at [15, 283] on button at bounding box center [10, 280] width 20 height 30
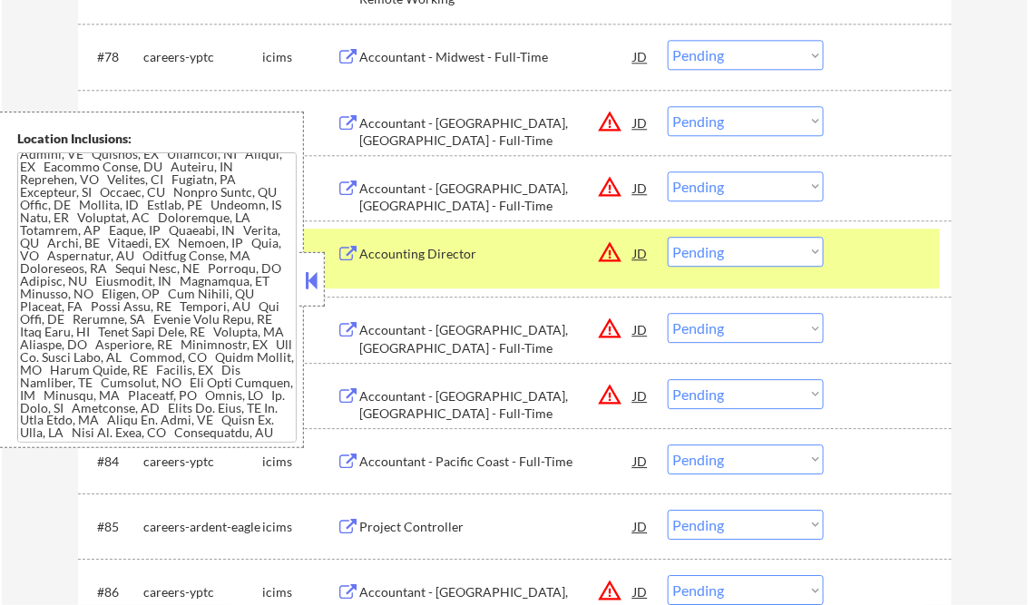
scroll to position [654, 0]
click at [316, 282] on button at bounding box center [312, 280] width 20 height 27
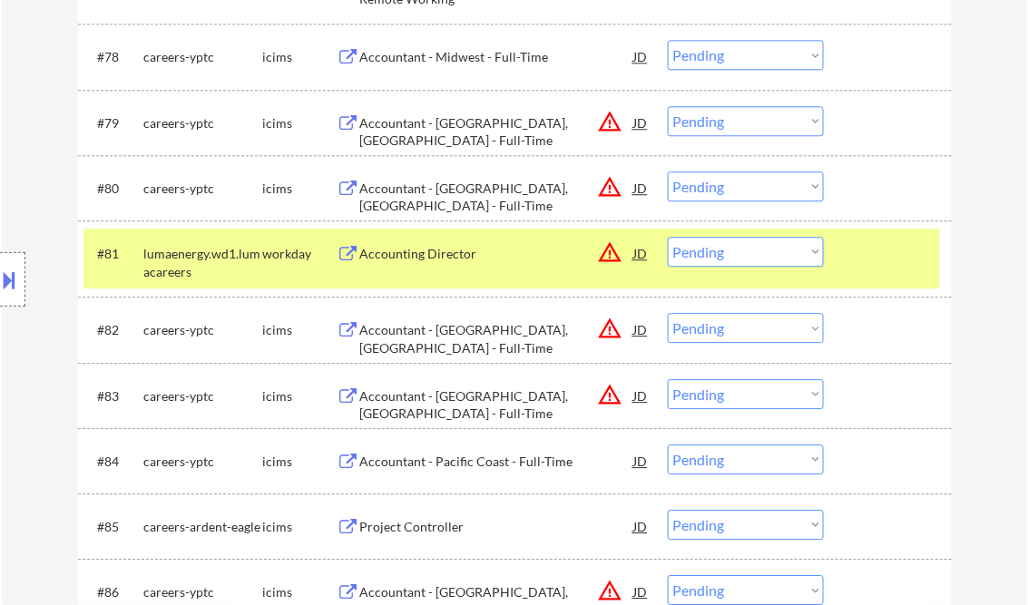
click at [728, 189] on select "Choose an option... Pending Applied Excluded (Questions) Excluded (Expired) Exc…" at bounding box center [746, 186] width 156 height 30
click at [668, 171] on select "Choose an option... Pending Applied Excluded (Questions) Excluded (Expired) Exc…" at bounding box center [746, 186] width 156 height 30
select select ""pending""
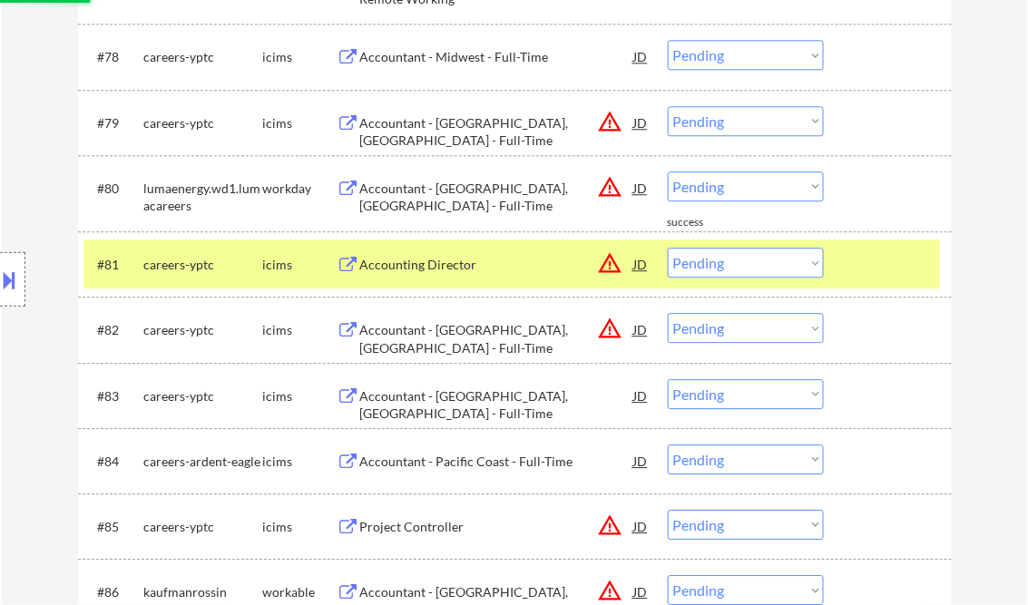
click at [692, 123] on select "Choose an option... Pending Applied Excluded (Questions) Excluded (Expired) Exc…" at bounding box center [746, 121] width 156 height 30
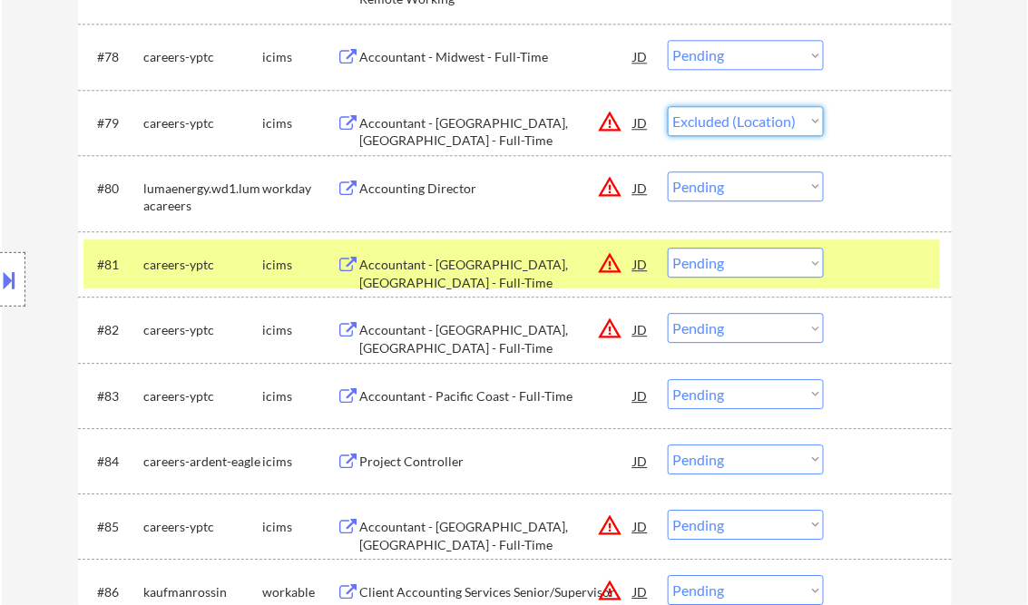
click at [668, 106] on select "Choose an option... Pending Applied Excluded (Questions) Excluded (Expired) Exc…" at bounding box center [746, 121] width 156 height 30
select select ""pending""
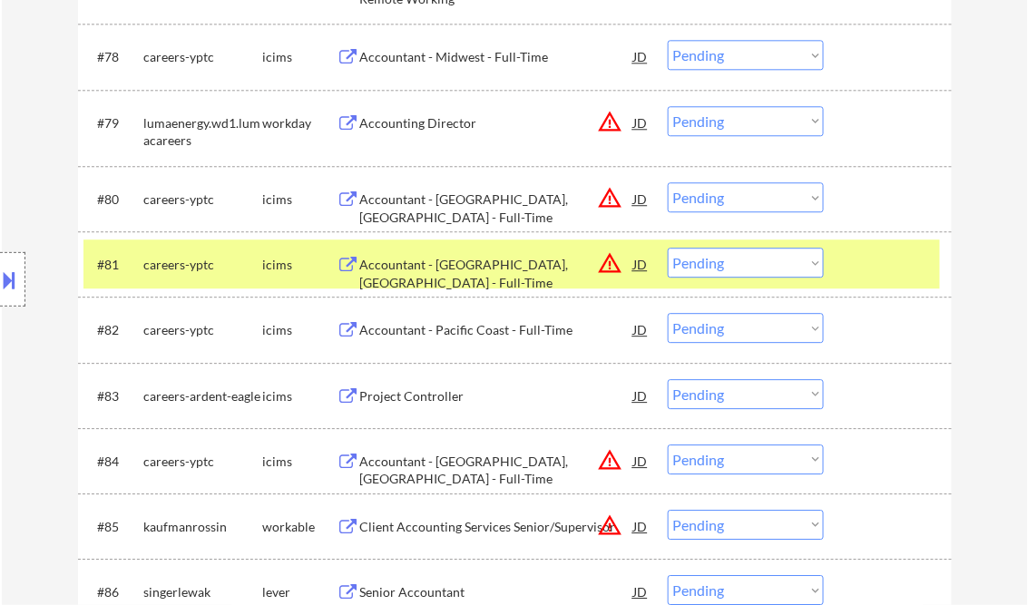
click at [720, 200] on select "Choose an option... Pending Applied Excluded (Questions) Excluded (Expired) Exc…" at bounding box center [746, 197] width 156 height 30
click at [898, 272] on div at bounding box center [890, 264] width 80 height 33
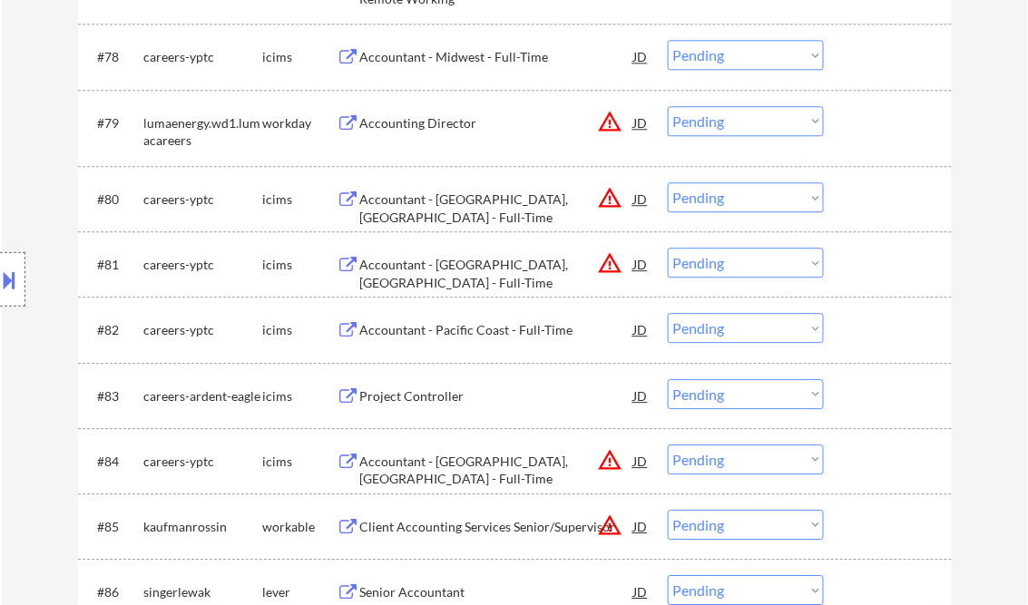
click at [770, 267] on select "Choose an option... Pending Applied Excluded (Questions) Excluded (Expired) Exc…" at bounding box center [746, 263] width 156 height 30
click at [668, 248] on select "Choose an option... Pending Applied Excluded (Questions) Excluded (Expired) Exc…" at bounding box center [746, 263] width 156 height 30
click at [730, 201] on select "Choose an option... Pending Applied Excluded (Questions) Excluded (Expired) Exc…" at bounding box center [746, 197] width 156 height 30
select select ""pending""
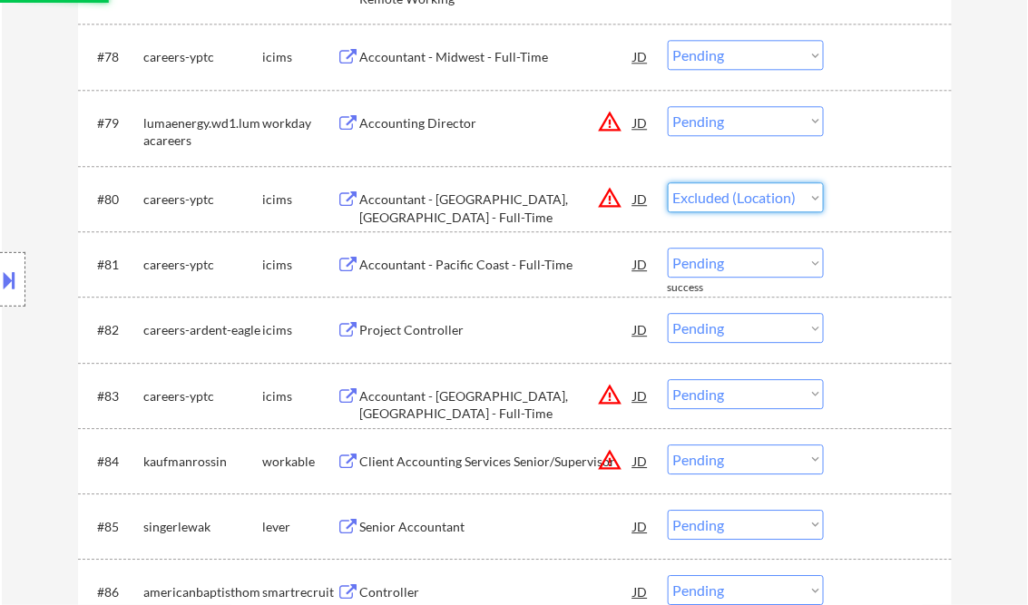
click at [668, 182] on select "Choose an option... Pending Applied Excluded (Questions) Excluded (Expired) Exc…" at bounding box center [746, 197] width 156 height 30
select select ""pending""
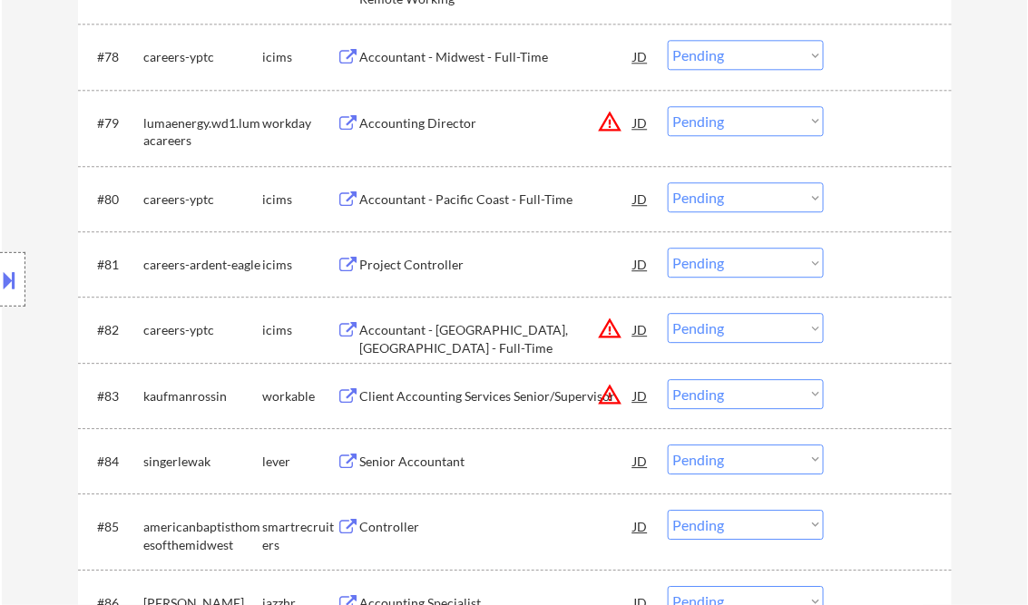
drag, startPoint x: 750, startPoint y: 334, endPoint x: 767, endPoint y: 339, distance: 18.1
click at [750, 334] on select "Choose an option... Pending Applied Excluded (Questions) Excluded (Expired) Exc…" at bounding box center [746, 328] width 156 height 30
click at [668, 314] on select "Choose an option... Pending Applied Excluded (Questions) Excluded (Expired) Exc…" at bounding box center [746, 328] width 156 height 30
select select ""pending""
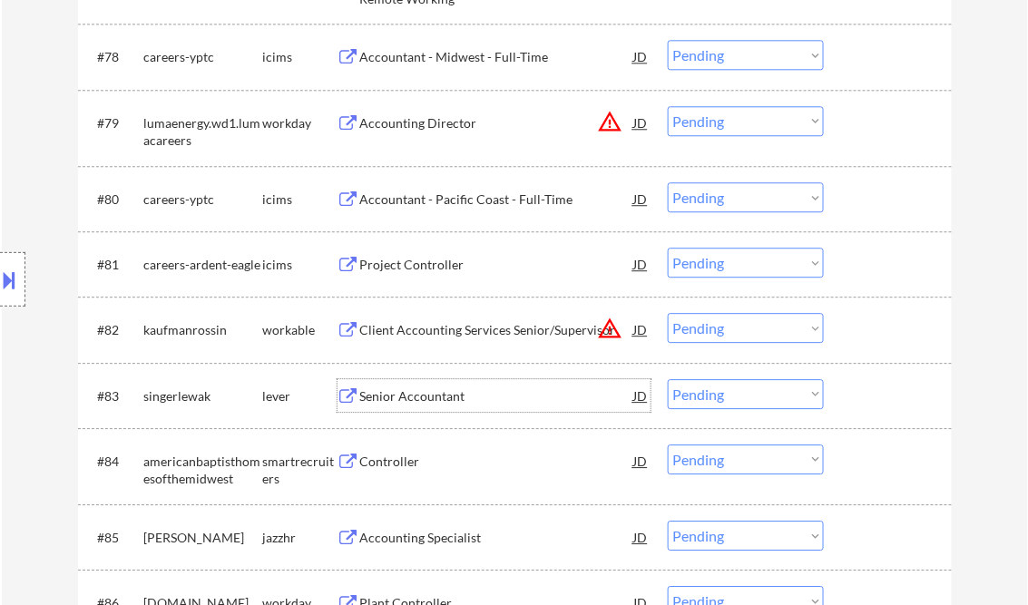
click at [421, 402] on div "Senior Accountant" at bounding box center [497, 396] width 274 height 18
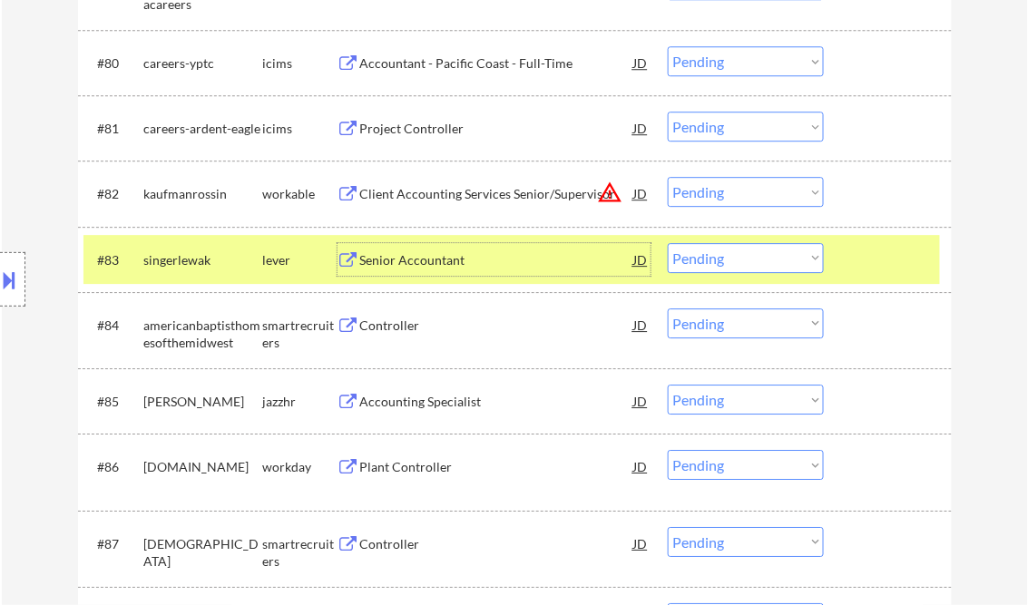
scroll to position [6386, 0]
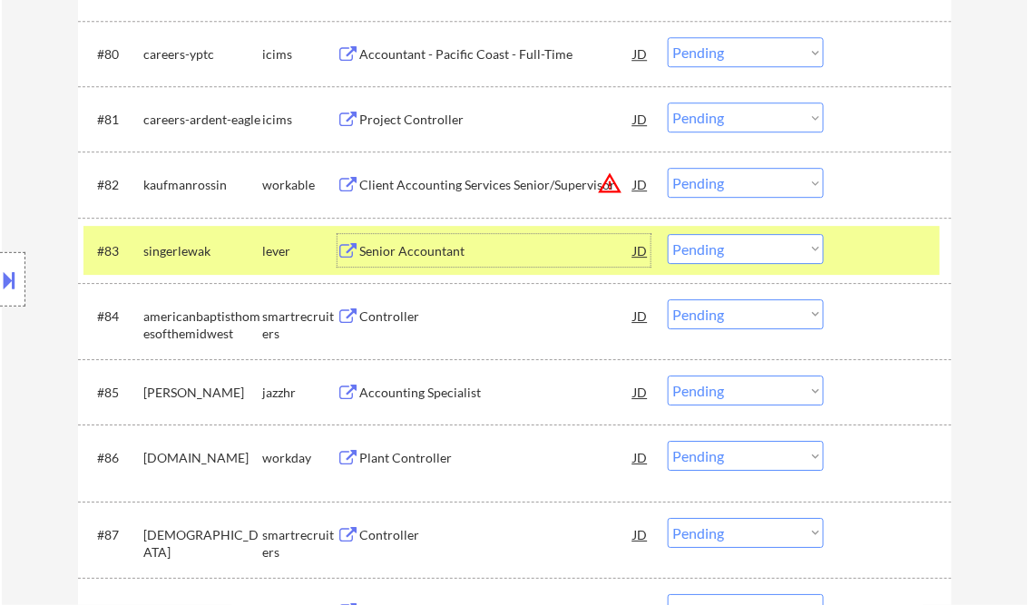
click at [729, 251] on select "Choose an option... Pending Applied Excluded (Questions) Excluded (Expired) Exc…" at bounding box center [746, 249] width 156 height 30
click at [668, 234] on select "Choose an option... Pending Applied Excluded (Questions) Excluded (Expired) Exc…" at bounding box center [746, 249] width 156 height 30
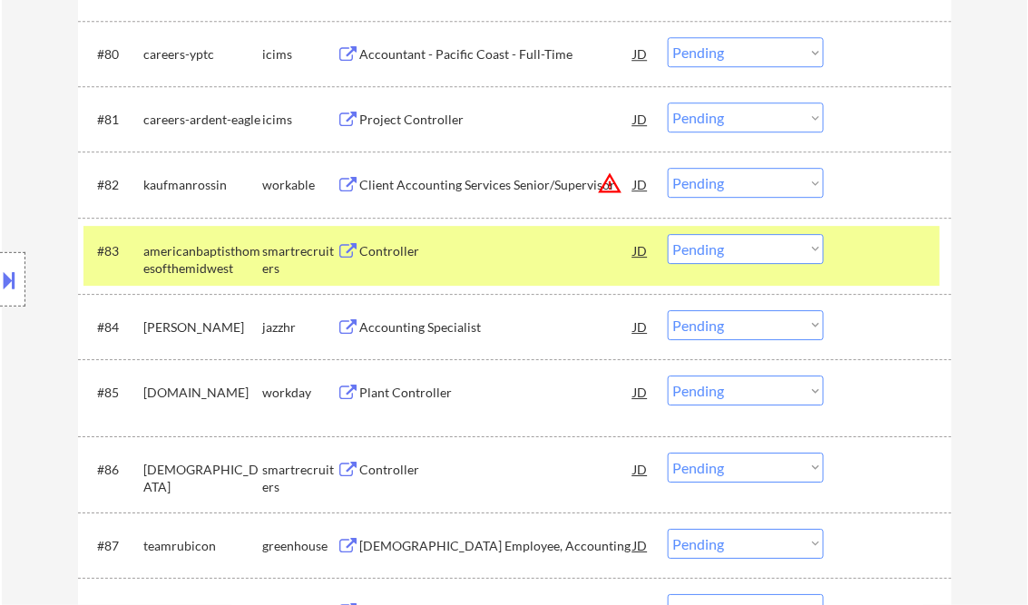
click at [381, 237] on div "Controller" at bounding box center [497, 250] width 274 height 33
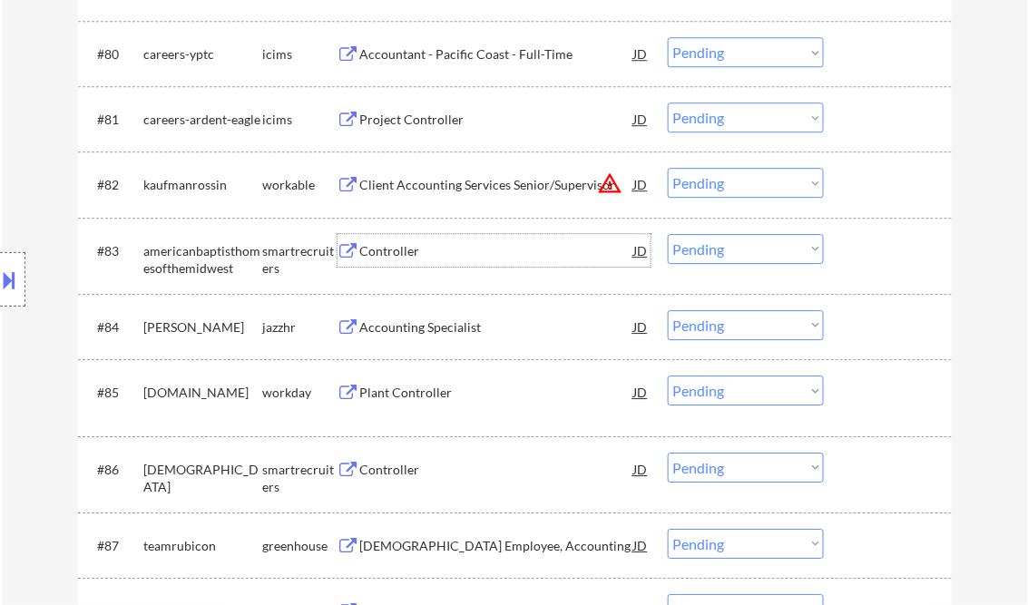
click at [20, 277] on div at bounding box center [12, 279] width 25 height 54
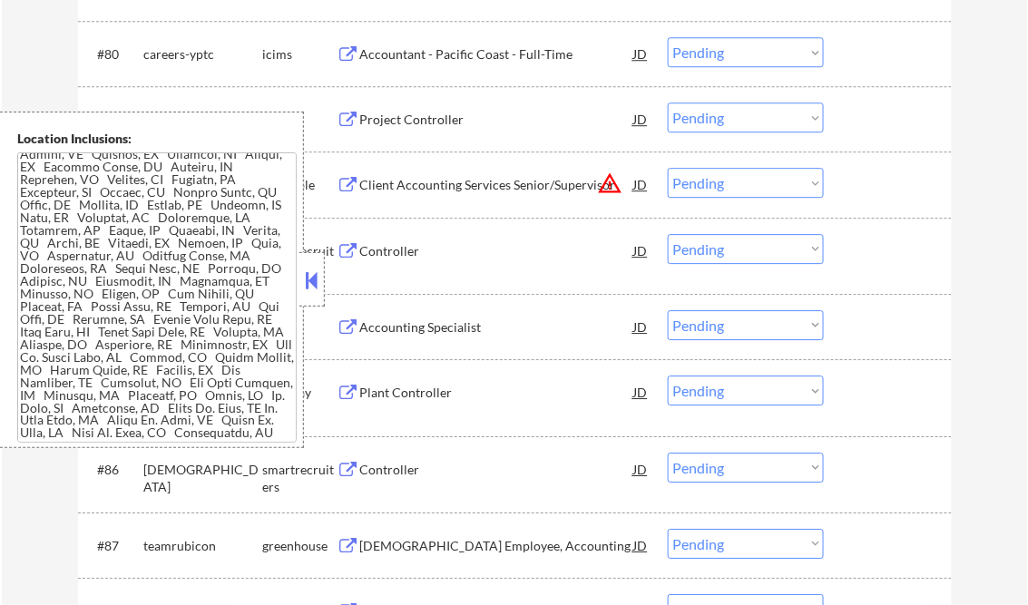
scroll to position [79, 0]
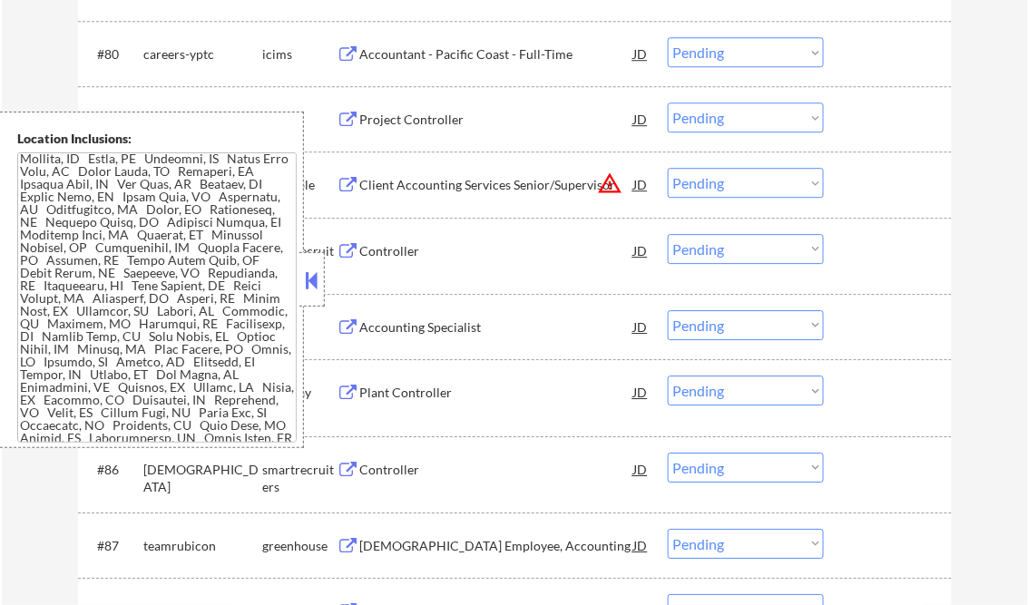
click at [311, 288] on button at bounding box center [312, 280] width 20 height 27
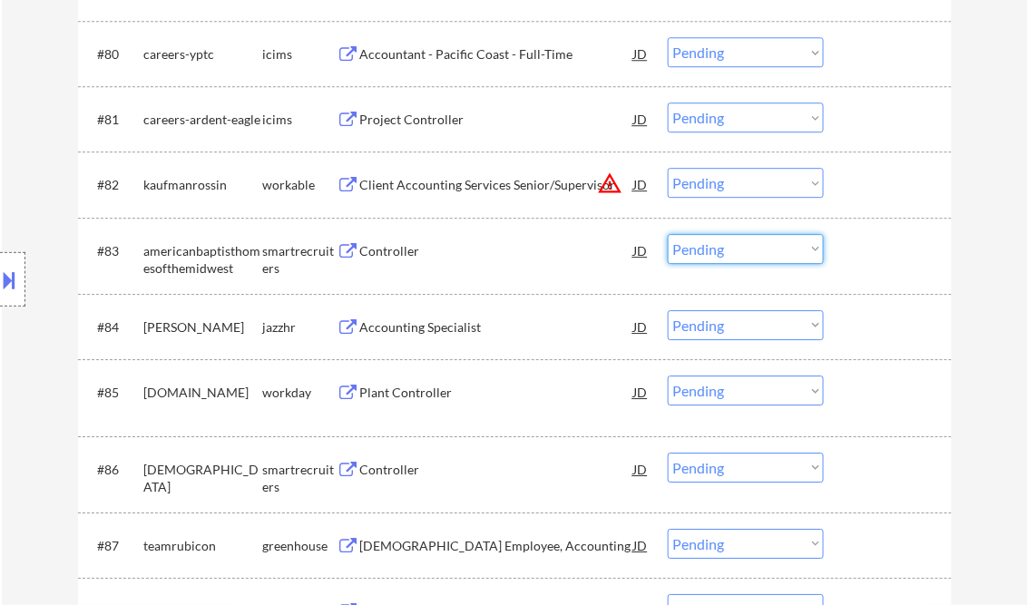
drag, startPoint x: 738, startPoint y: 241, endPoint x: 734, endPoint y: 265, distance: 24.0
click at [738, 241] on select "Choose an option... Pending Applied Excluded (Questions) Excluded (Expired) Exc…" at bounding box center [746, 249] width 156 height 30
click at [668, 234] on select "Choose an option... Pending Applied Excluded (Questions) Excluded (Expired) Exc…" at bounding box center [746, 249] width 156 height 30
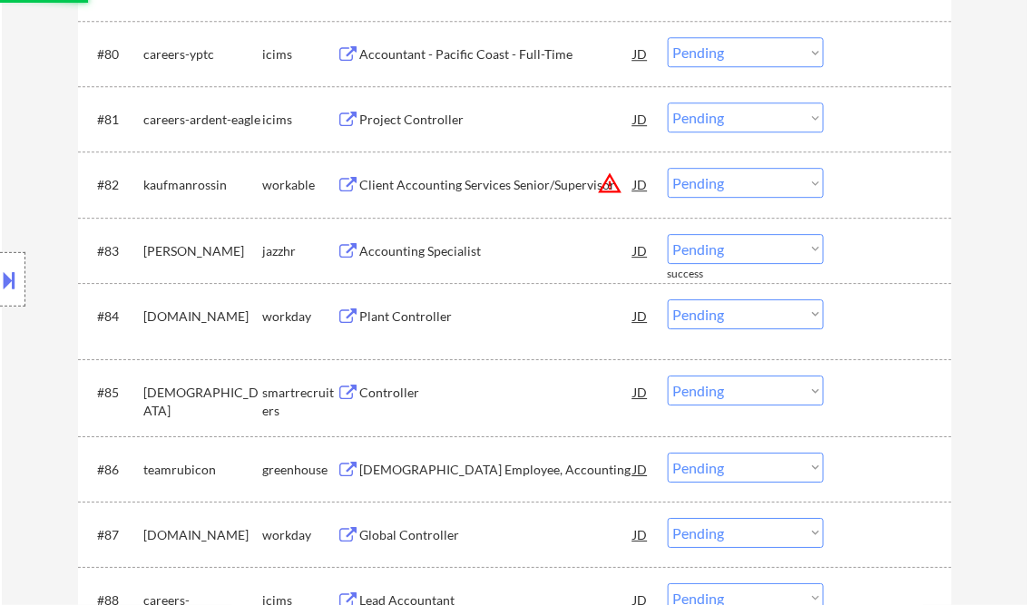
click at [420, 259] on div "Accounting Specialist" at bounding box center [497, 251] width 274 height 18
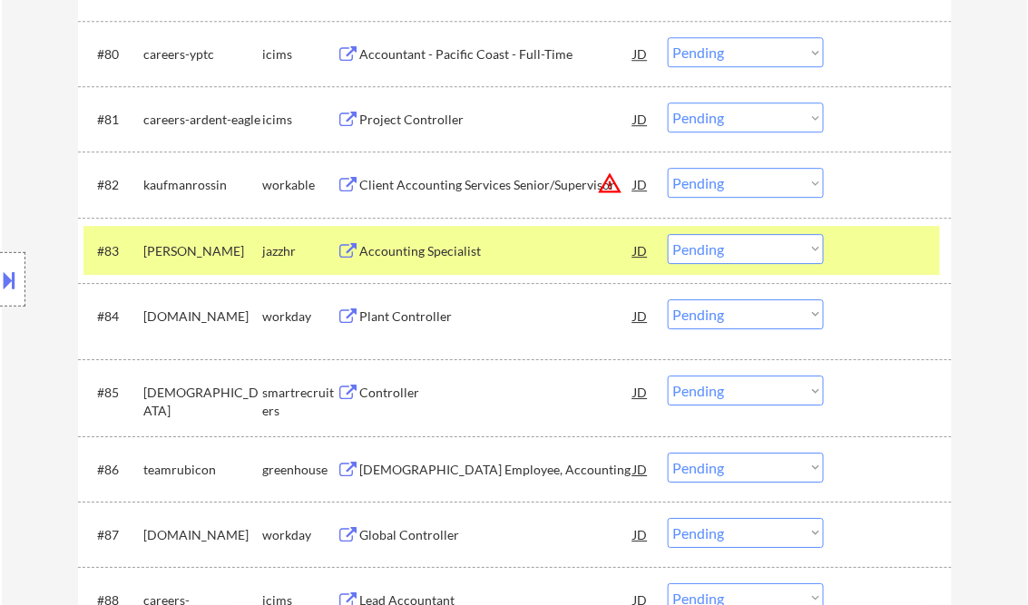
click at [15, 277] on button at bounding box center [10, 280] width 20 height 30
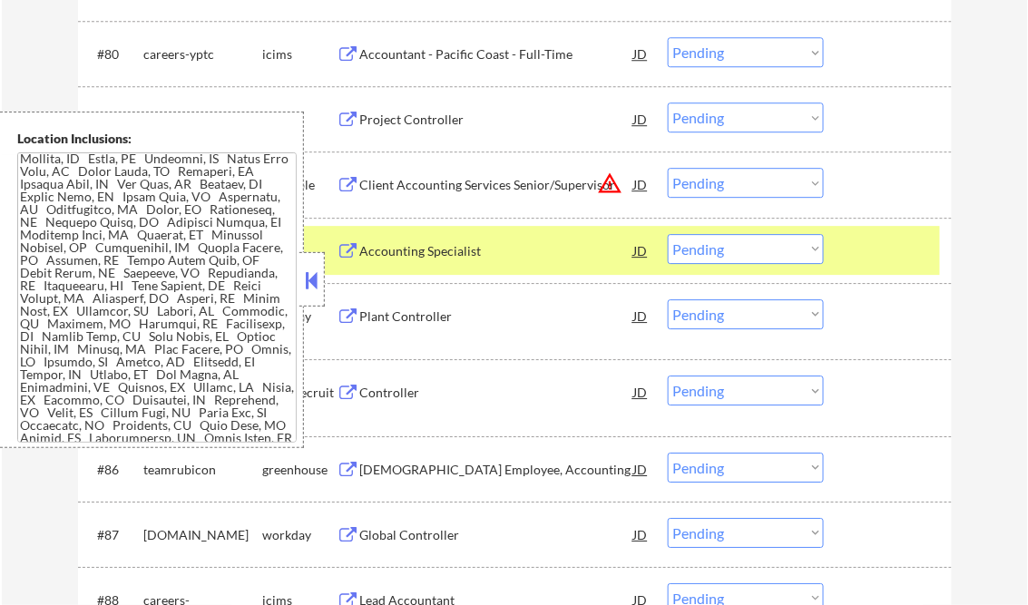
click at [313, 274] on button at bounding box center [312, 280] width 20 height 27
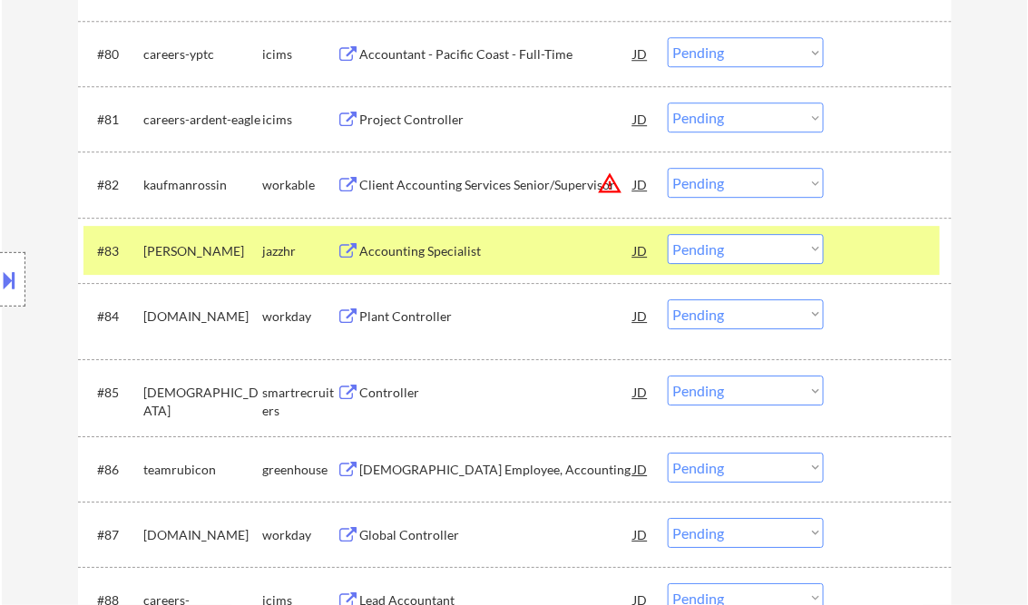
click at [728, 253] on select "Choose an option... Pending Applied Excluded (Questions) Excluded (Expired) Exc…" at bounding box center [746, 249] width 156 height 30
click at [668, 234] on select "Choose an option... Pending Applied Excluded (Questions) Excluded (Expired) Exc…" at bounding box center [746, 249] width 156 height 30
select select ""pending""
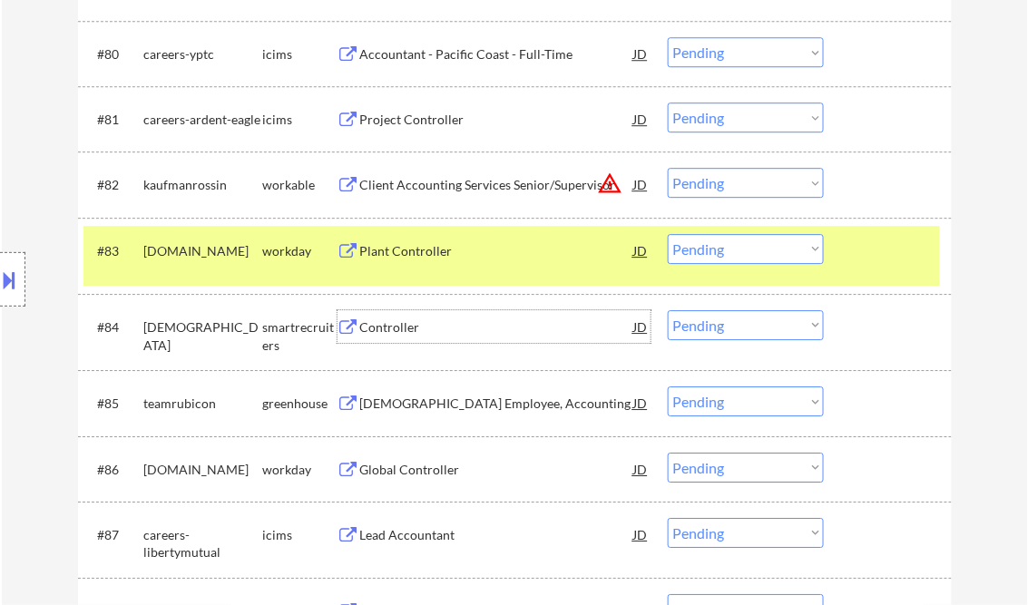
click at [429, 337] on div "Controller" at bounding box center [497, 326] width 274 height 33
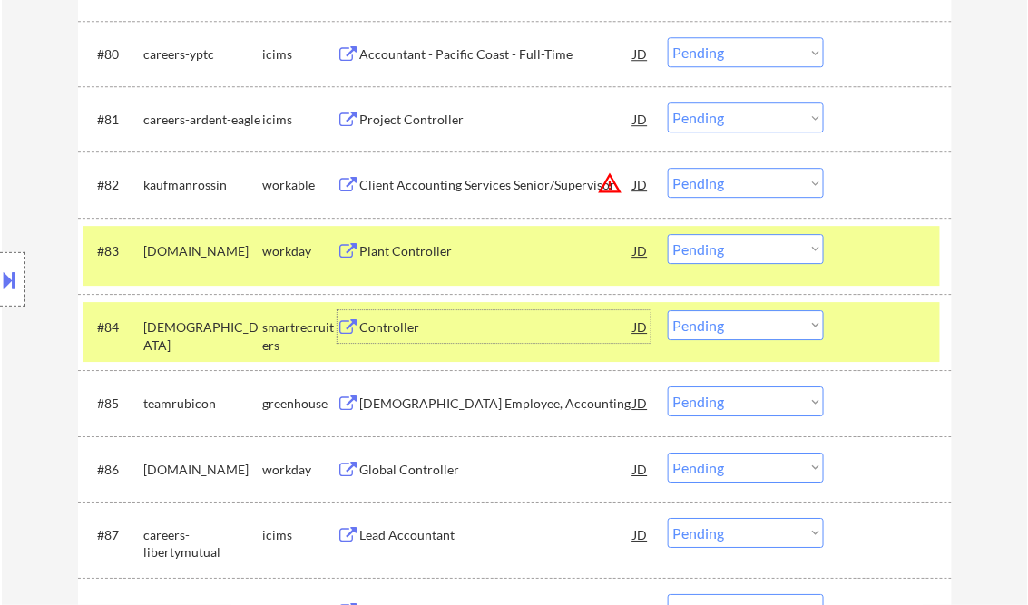
click at [732, 330] on select "Choose an option... Pending Applied Excluded (Questions) Excluded (Expired) Exc…" at bounding box center [746, 325] width 156 height 30
click at [668, 310] on select "Choose an option... Pending Applied Excluded (Questions) Excluded (Expired) Exc…" at bounding box center [746, 325] width 156 height 30
select select ""pending""
